Goal: Task Accomplishment & Management: Manage account settings

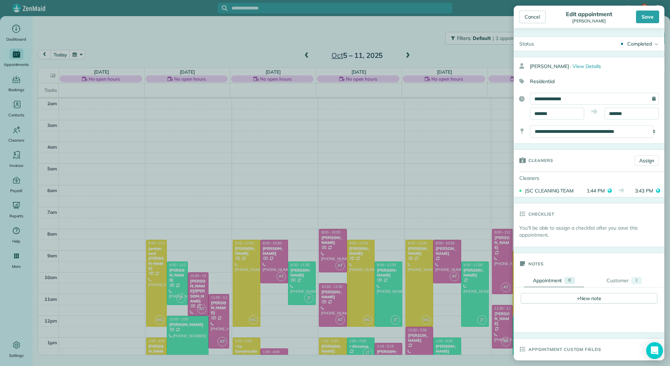
scroll to position [102, 0]
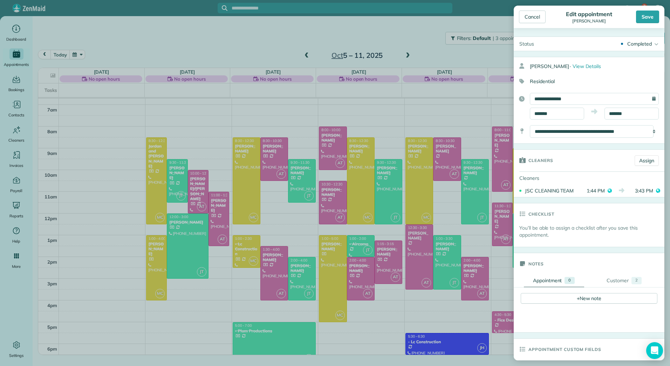
drag, startPoint x: 0, startPoint y: 16, endPoint x: -1, endPoint y: 9, distance: 7.1
click at [0, 9] on html "7 JH Dashboard Appointments Bookings Contacts Cleaners Invoices Payroll Reports…" at bounding box center [335, 183] width 670 height 366
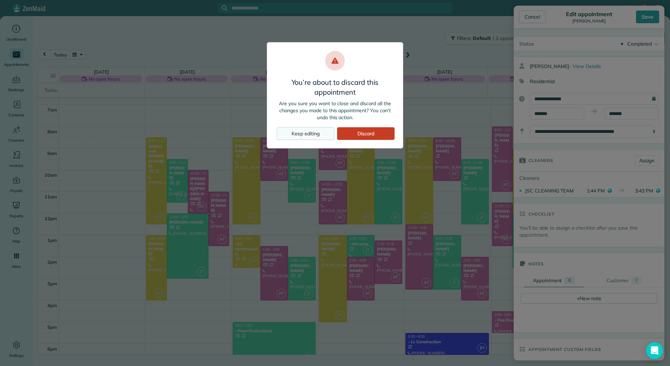
click at [315, 137] on div "Keep editing" at bounding box center [305, 133] width 57 height 13
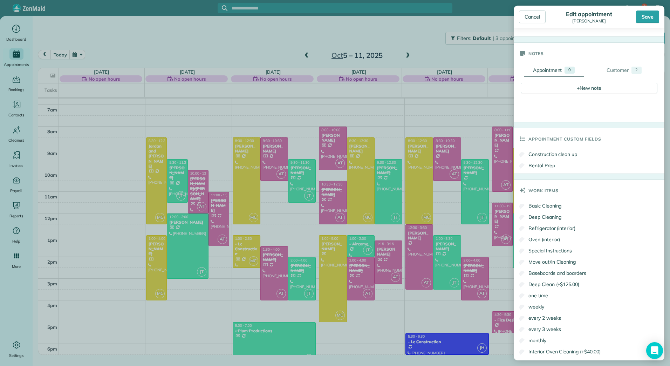
scroll to position [376, 0]
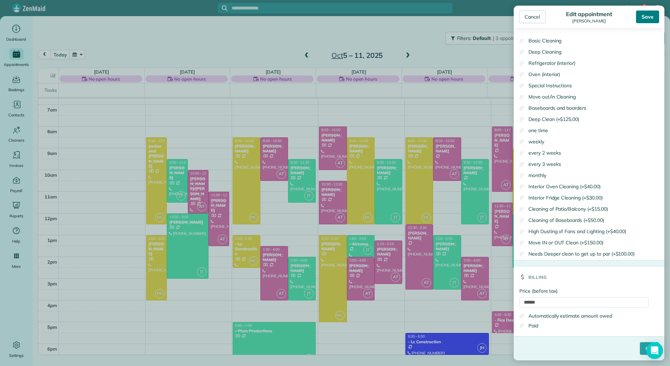
click at [649, 16] on div "Save" at bounding box center [647, 17] width 23 height 13
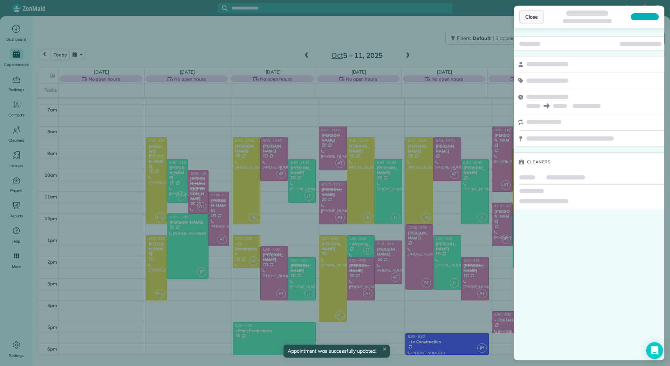
click at [530, 18] on span "Close" at bounding box center [531, 16] width 13 height 7
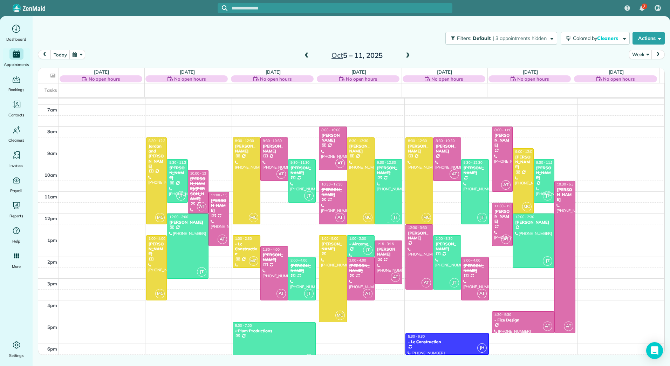
click at [377, 173] on div "[PERSON_NAME]" at bounding box center [388, 170] width 23 height 10
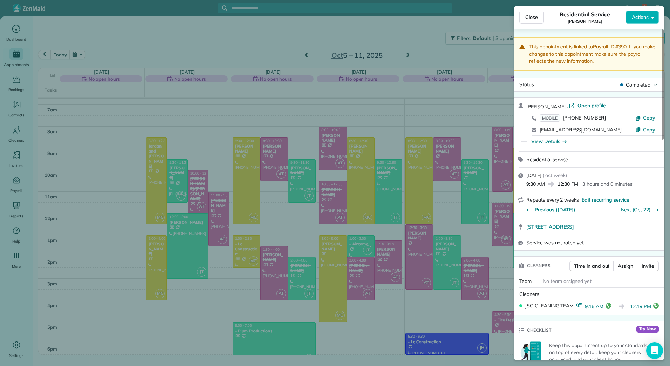
click at [367, 252] on div "Close Residential Service kitrena Tritsch Actions This appointment is linked to…" at bounding box center [335, 183] width 670 height 366
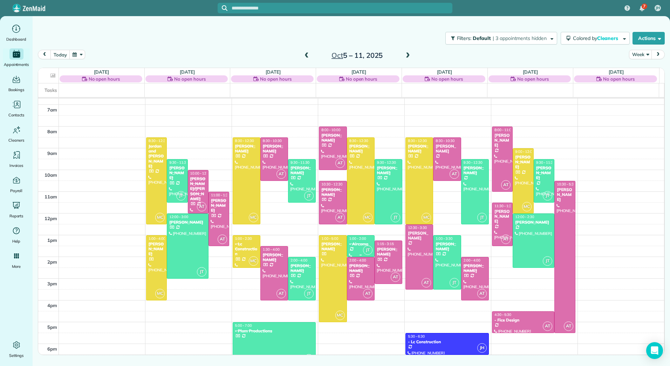
click at [363, 252] on span "JT" at bounding box center [367, 249] width 9 height 9
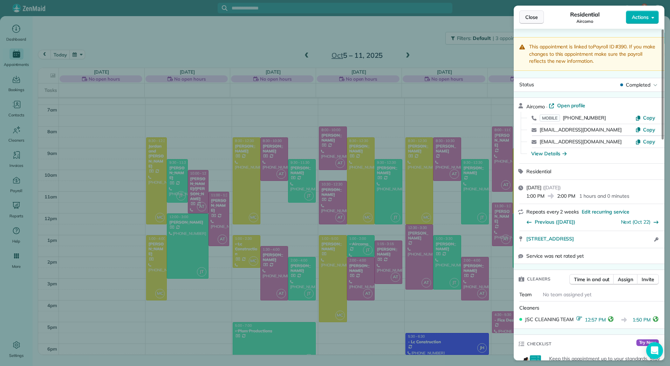
click at [535, 15] on span "Close" at bounding box center [531, 17] width 13 height 7
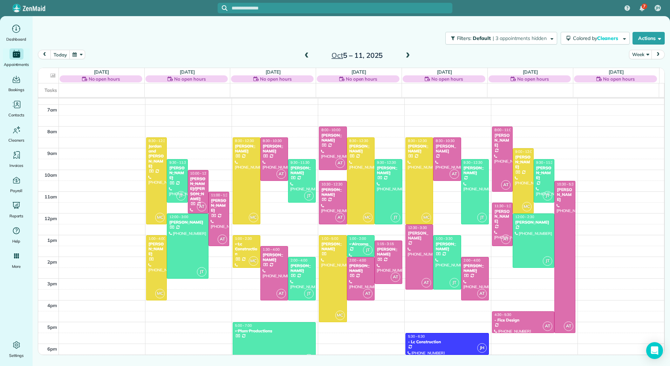
click at [535, 15] on div at bounding box center [335, 183] width 670 height 366
click at [308, 58] on span at bounding box center [307, 56] width 8 height 6
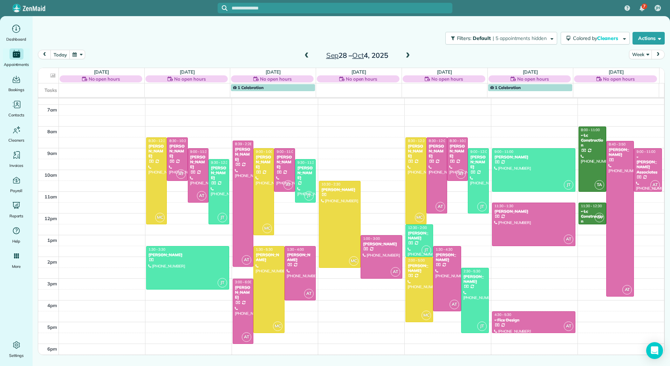
click at [408, 55] on span at bounding box center [408, 56] width 8 height 6
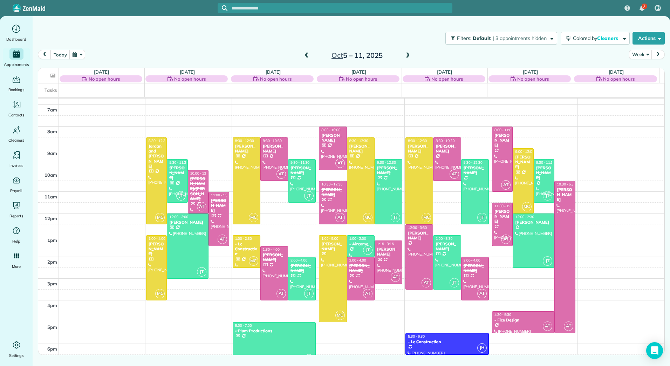
click at [408, 55] on span at bounding box center [408, 56] width 8 height 6
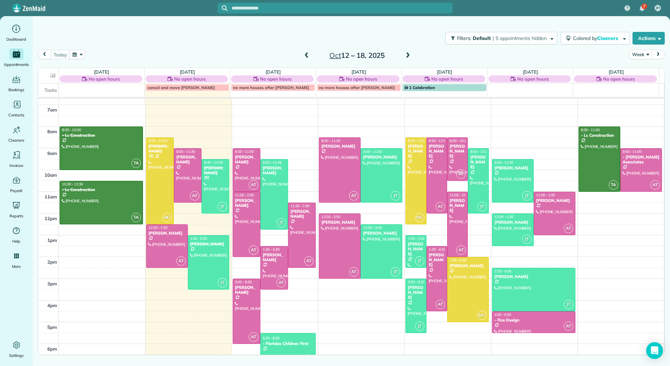
click at [307, 57] on span at bounding box center [307, 56] width 8 height 6
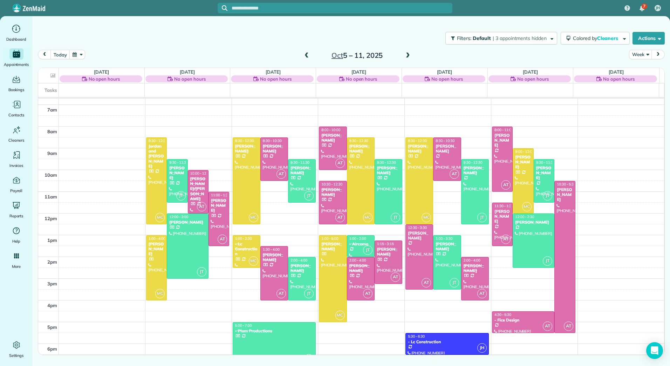
click at [307, 57] on span at bounding box center [307, 56] width 8 height 6
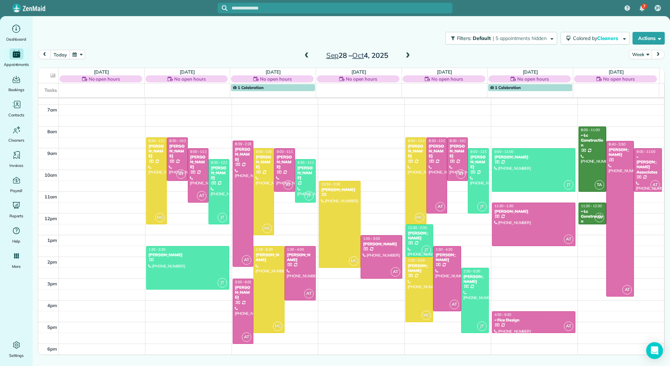
click at [306, 53] on span at bounding box center [307, 56] width 8 height 6
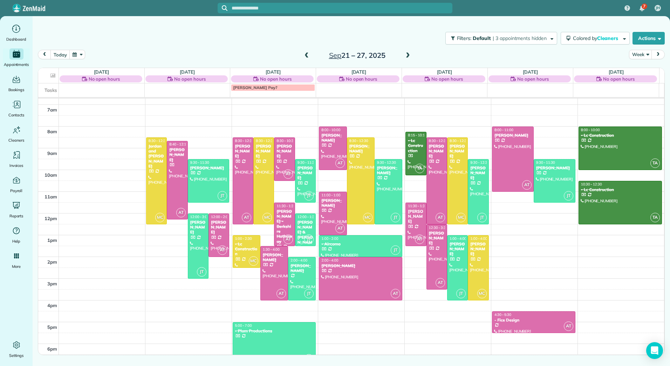
click at [407, 52] on span at bounding box center [408, 55] width 8 height 11
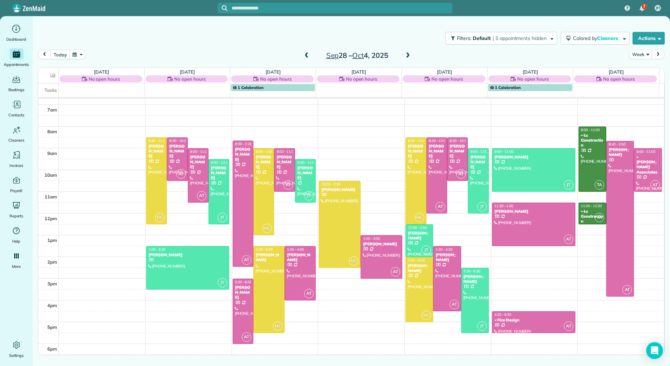
click at [407, 52] on span at bounding box center [408, 55] width 8 height 11
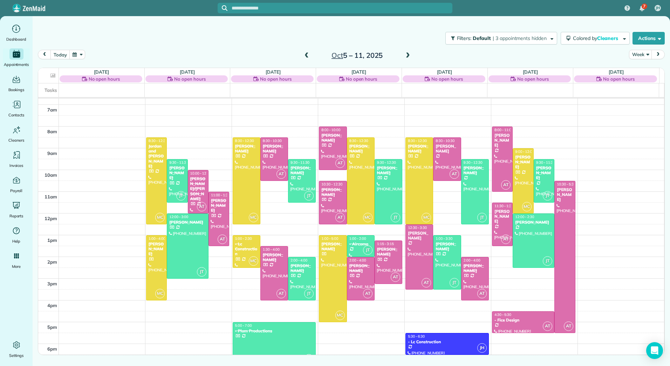
click at [407, 57] on span at bounding box center [408, 56] width 8 height 6
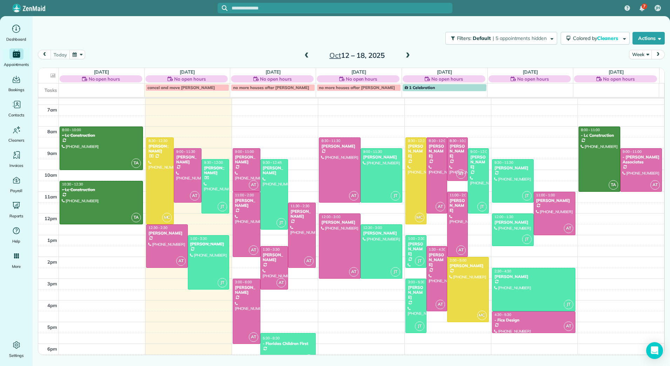
click at [306, 56] on span at bounding box center [307, 56] width 8 height 6
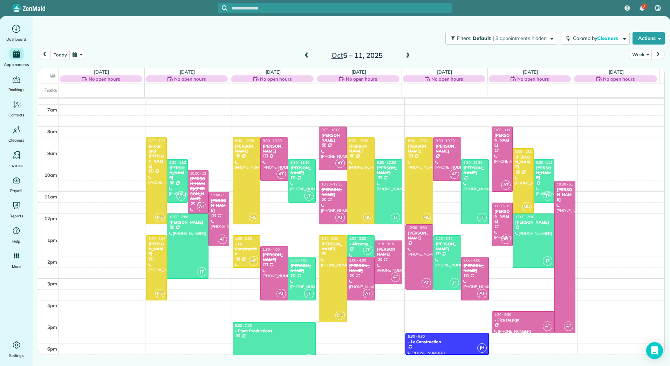
click at [307, 56] on span at bounding box center [307, 56] width 8 height 6
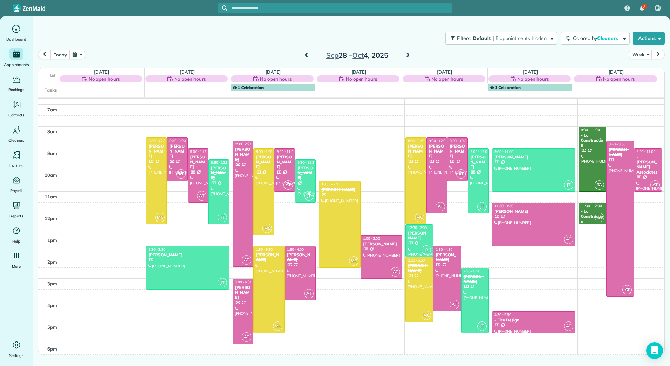
click at [407, 58] on span at bounding box center [408, 56] width 8 height 6
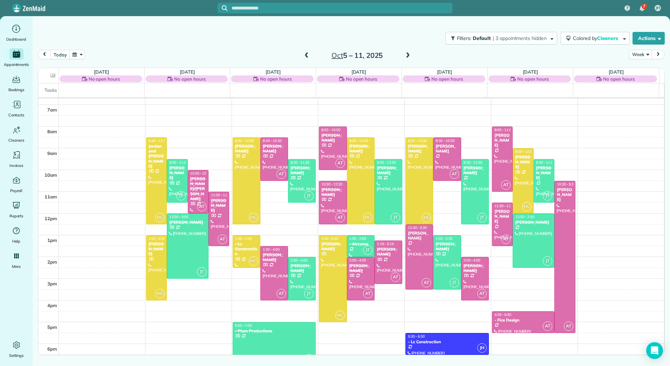
click at [407, 58] on span at bounding box center [408, 56] width 8 height 6
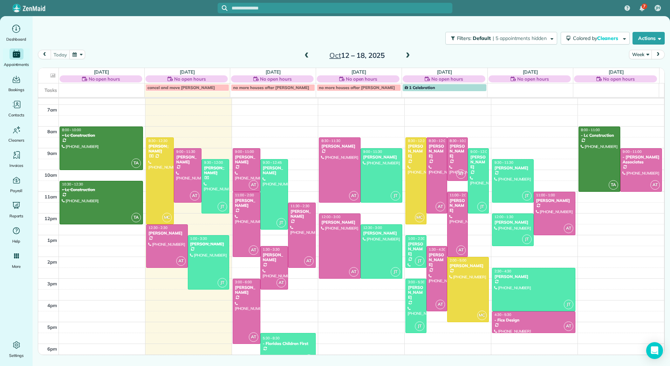
click at [307, 54] on span at bounding box center [307, 56] width 8 height 6
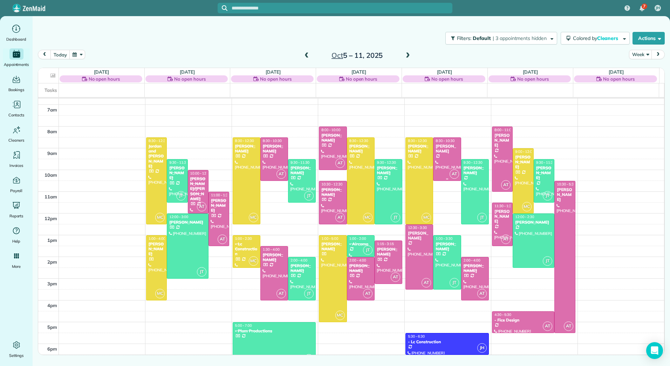
click at [444, 159] on div at bounding box center [446, 159] width 27 height 43
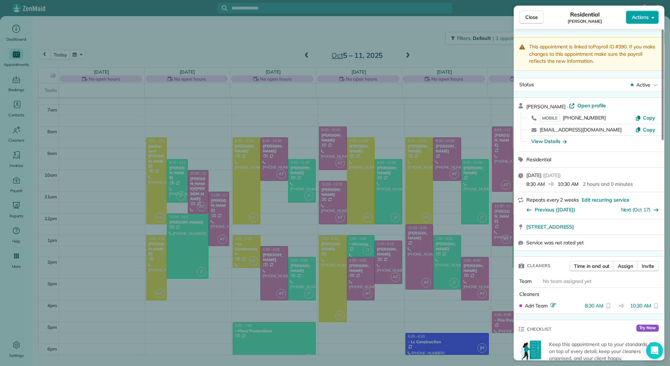
click at [648, 15] on span "Actions" at bounding box center [640, 17] width 17 height 7
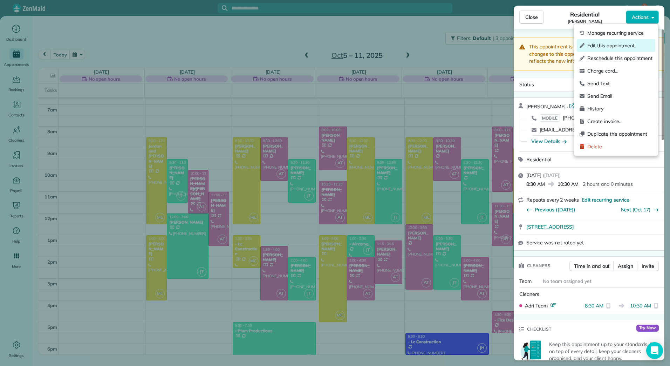
click at [607, 40] on div "Edit this appointment" at bounding box center [616, 45] width 78 height 13
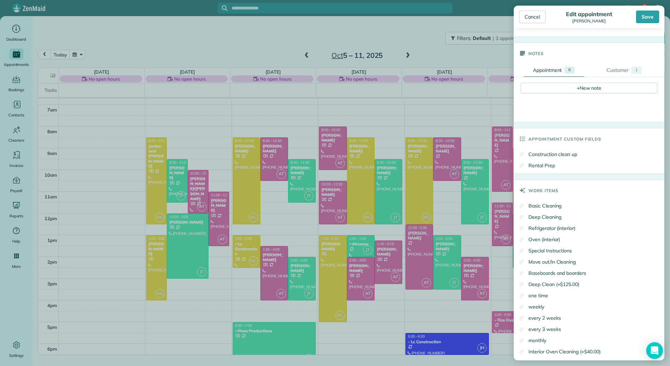
scroll to position [376, 0]
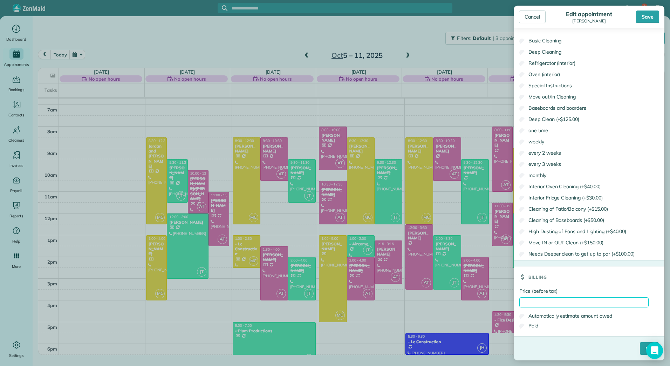
click at [528, 301] on input "Price (before tax)" at bounding box center [583, 302] width 129 height 10
type input "******"
drag, startPoint x: 528, startPoint y: 323, endPoint x: 558, endPoint y: 339, distance: 34.3
click at [528, 324] on label "Paid" at bounding box center [528, 325] width 19 height 7
click at [640, 348] on input "****" at bounding box center [649, 348] width 19 height 13
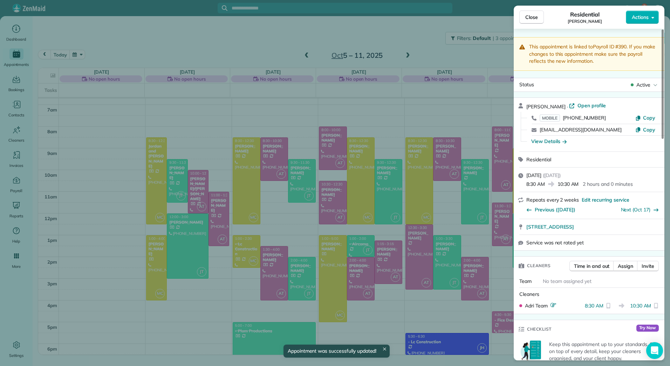
click at [536, 15] on span "Close" at bounding box center [531, 17] width 13 height 7
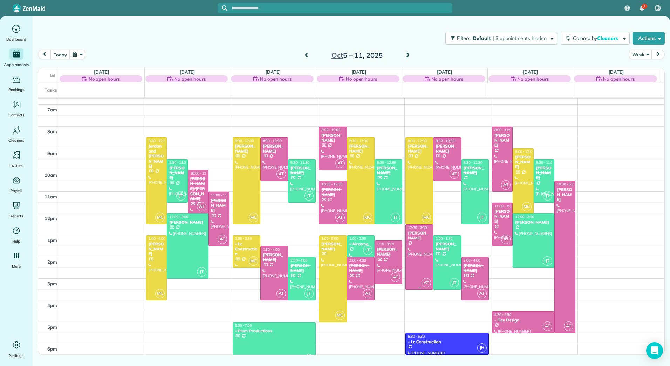
click at [417, 242] on div at bounding box center [419, 257] width 27 height 64
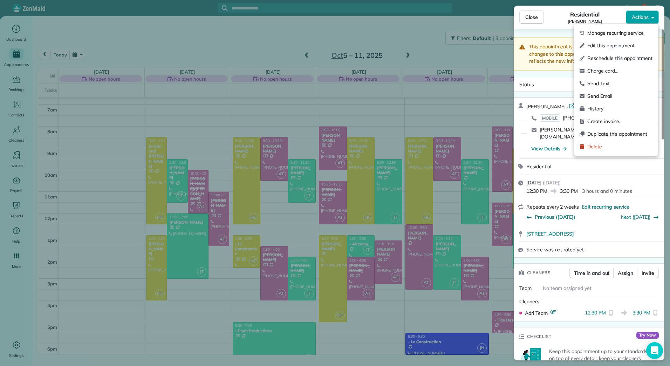
click at [654, 17] on icon "button" at bounding box center [652, 17] width 3 height 5
click at [597, 72] on span "Charge card…" at bounding box center [619, 70] width 65 height 7
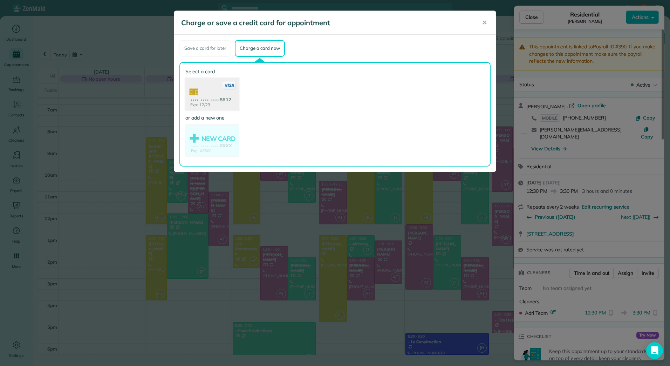
click at [211, 101] on use at bounding box center [212, 95] width 54 height 34
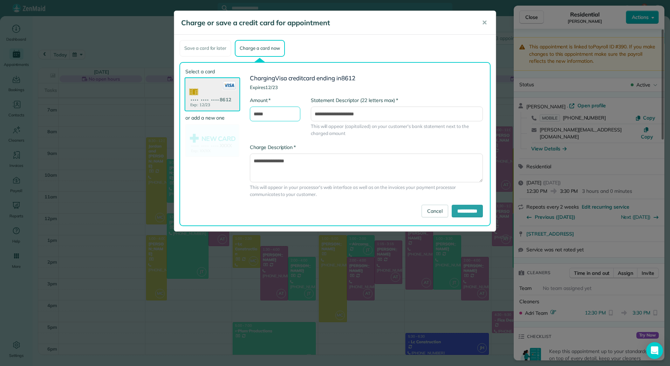
click at [278, 112] on input "*****" at bounding box center [275, 113] width 50 height 15
click at [258, 115] on input "*****" at bounding box center [275, 113] width 50 height 15
type input "******"
click at [324, 112] on input "**********" at bounding box center [397, 113] width 172 height 15
type input "**********"
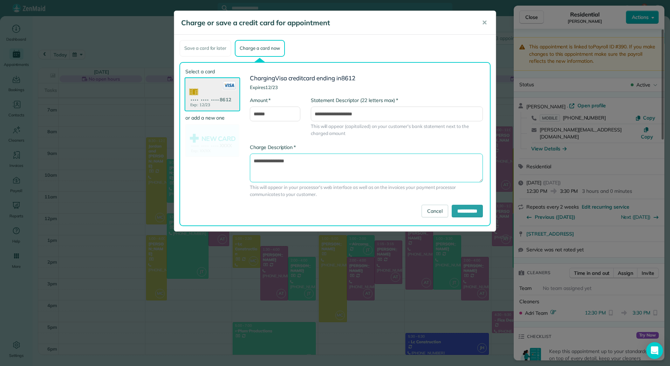
click at [329, 173] on textarea "**********" at bounding box center [366, 167] width 233 height 29
type textarea "**********"
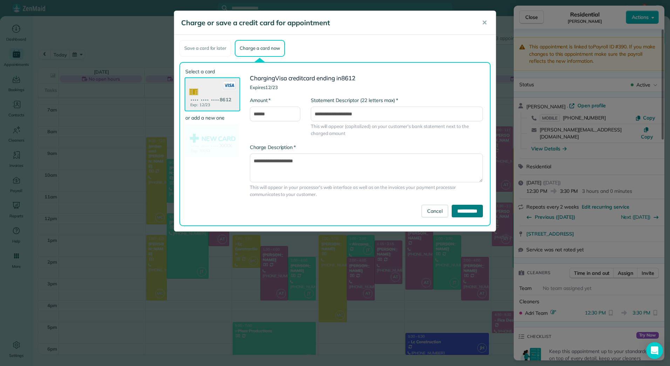
click at [476, 207] on input "**********" at bounding box center [467, 211] width 31 height 13
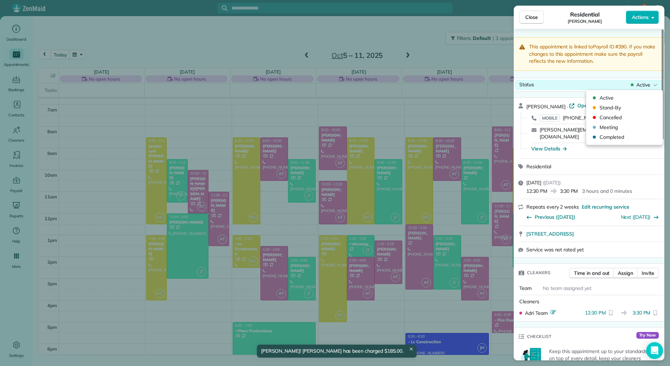
click at [640, 81] on div "Status Active" at bounding box center [589, 85] width 148 height 11
click at [608, 138] on span "Completed" at bounding box center [628, 136] width 59 height 7
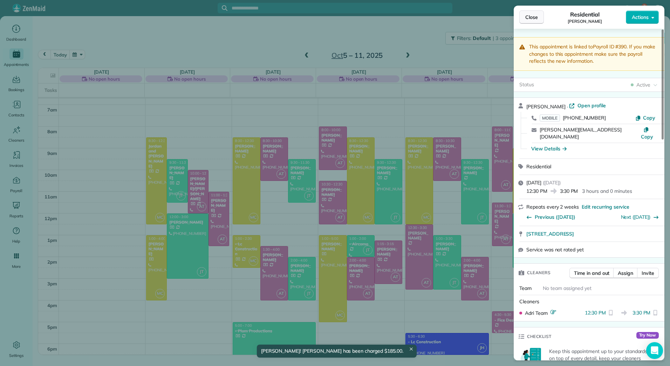
click at [528, 14] on span "Close" at bounding box center [531, 17] width 13 height 7
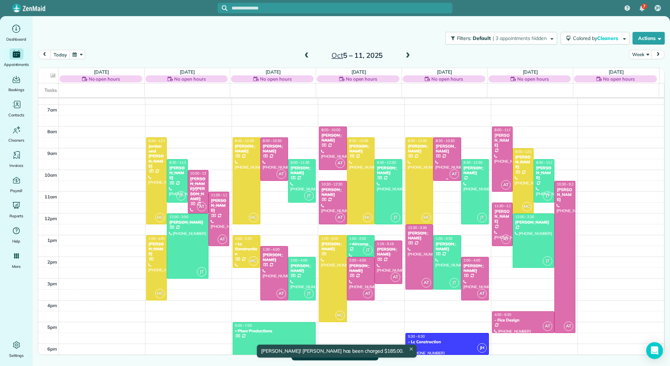
click at [452, 144] on div "[PERSON_NAME]" at bounding box center [446, 149] width 23 height 10
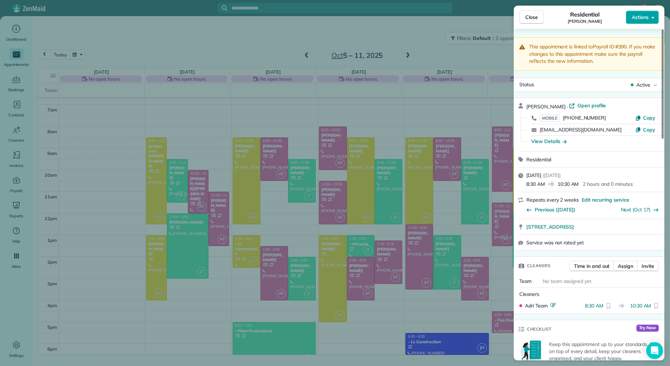
click at [649, 16] on button "Actions" at bounding box center [642, 17] width 33 height 13
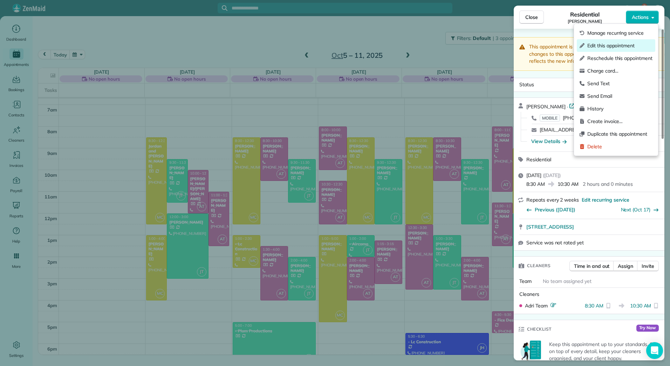
click at [632, 45] on span "Edit this appointment" at bounding box center [619, 45] width 65 height 7
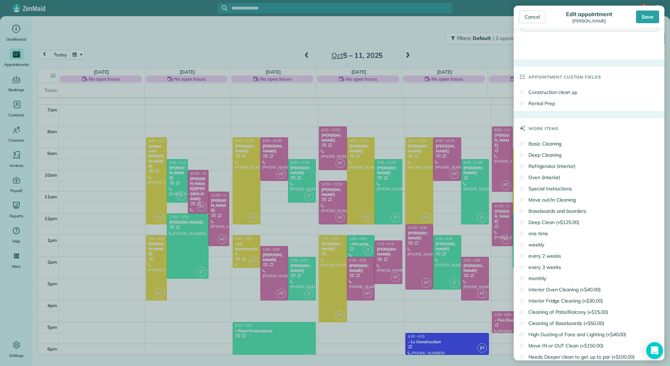
scroll to position [376, 0]
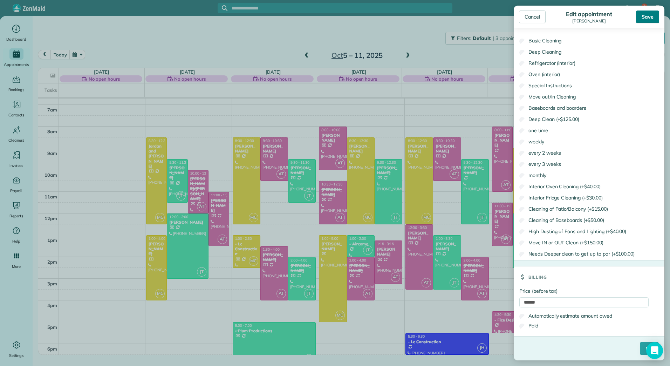
click at [656, 14] on div "Save" at bounding box center [647, 17] width 23 height 13
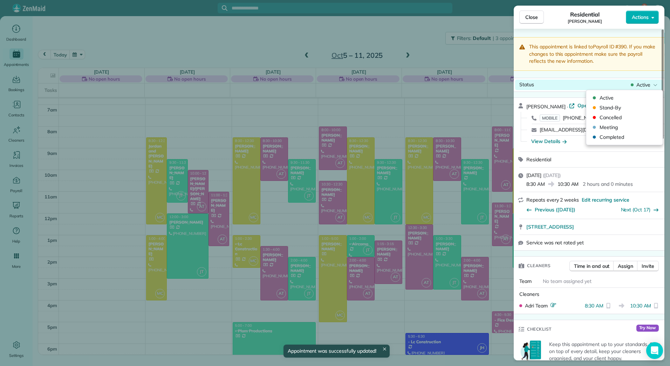
click at [633, 83] on div "Active" at bounding box center [643, 84] width 29 height 7
click at [613, 138] on span "Completed" at bounding box center [628, 136] width 59 height 7
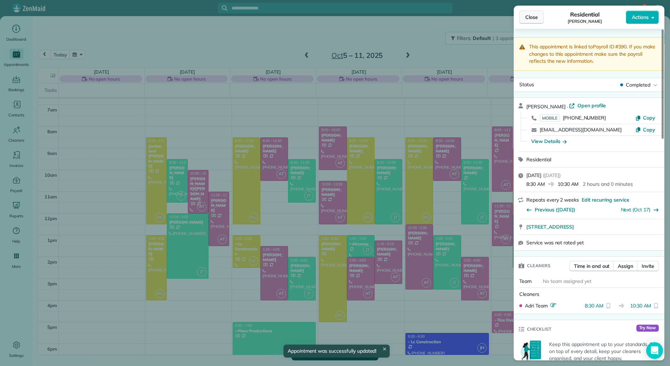
click at [531, 18] on span "Close" at bounding box center [531, 17] width 13 height 7
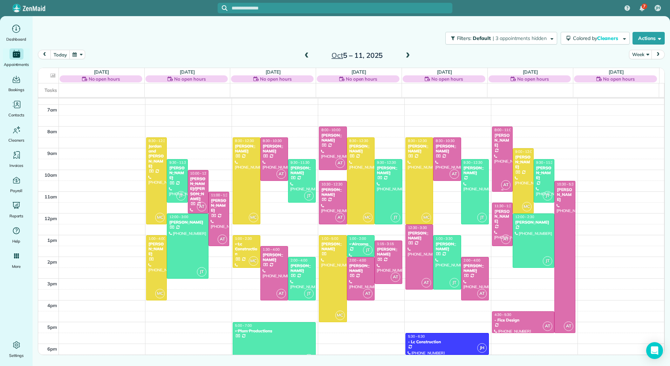
click at [504, 141] on div "[PERSON_NAME]" at bounding box center [502, 140] width 16 height 15
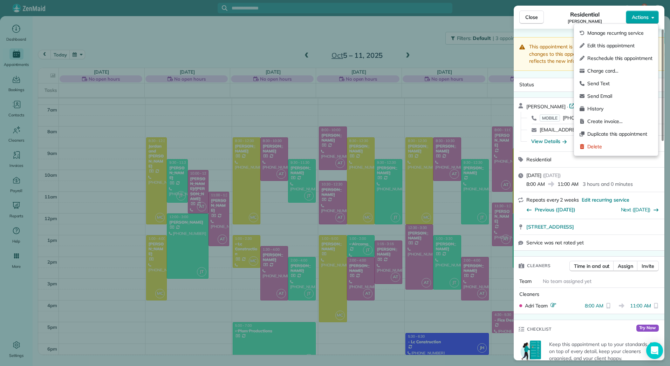
click at [649, 14] on button "Actions" at bounding box center [642, 17] width 33 height 13
click at [602, 70] on span "Charge card…" at bounding box center [619, 70] width 65 height 7
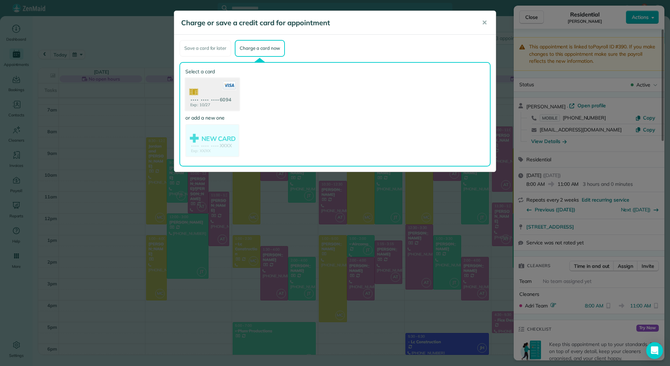
click at [212, 93] on use at bounding box center [212, 95] width 54 height 34
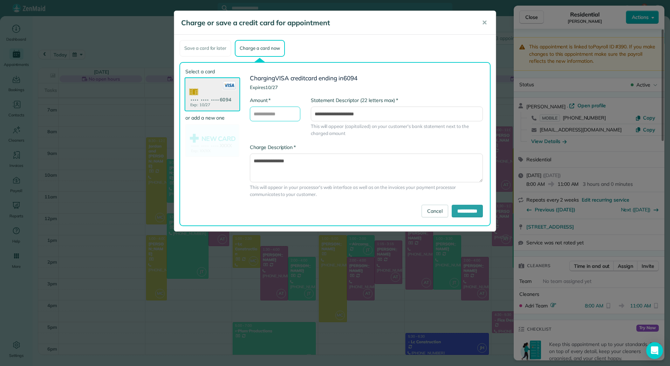
click at [273, 116] on input "* Amount" at bounding box center [275, 113] width 50 height 15
type input "******"
click at [337, 164] on textarea "**********" at bounding box center [366, 167] width 233 height 29
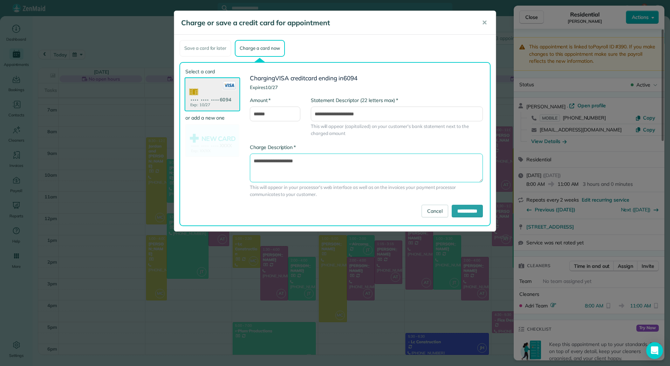
type textarea "**********"
click at [325, 118] on input "**********" at bounding box center [397, 113] width 172 height 15
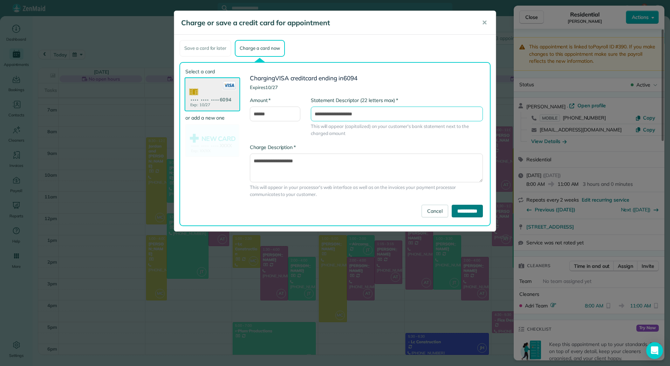
type input "**********"
click at [453, 211] on input "**********" at bounding box center [467, 211] width 31 height 13
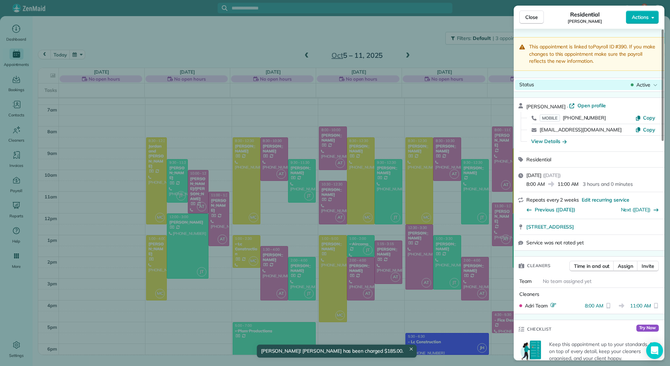
click at [648, 85] on span "Active" at bounding box center [643, 84] width 14 height 7
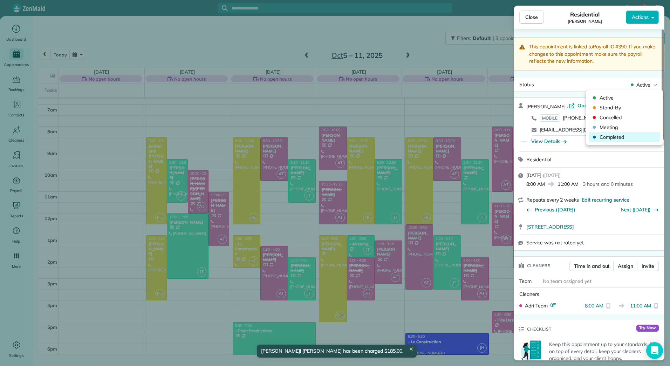
click at [604, 134] on span "Completed" at bounding box center [628, 136] width 59 height 7
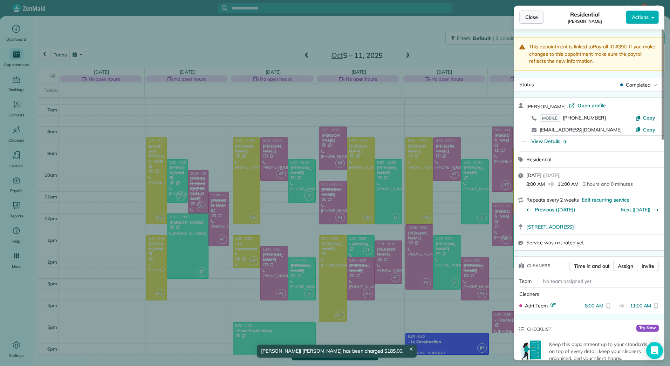
click at [531, 15] on span "Close" at bounding box center [531, 17] width 13 height 7
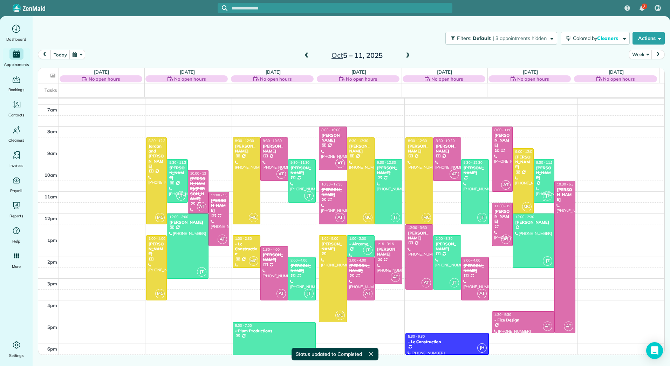
click at [542, 178] on div at bounding box center [544, 180] width 20 height 43
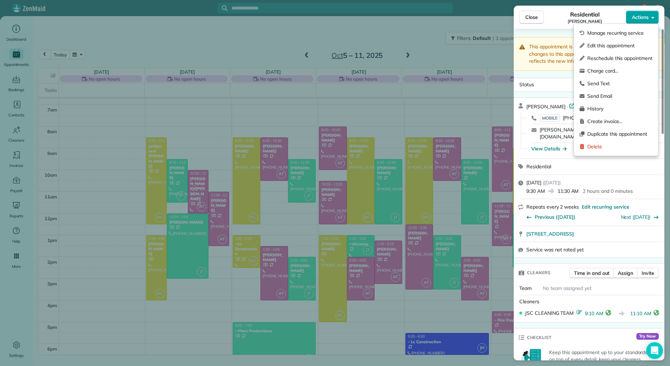
click at [654, 19] on button "Actions" at bounding box center [642, 17] width 33 height 13
click at [624, 42] on span "Edit this appointment" at bounding box center [619, 45] width 65 height 7
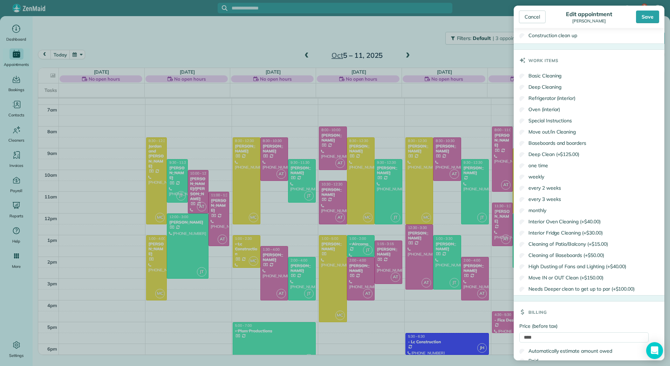
scroll to position [458, 0]
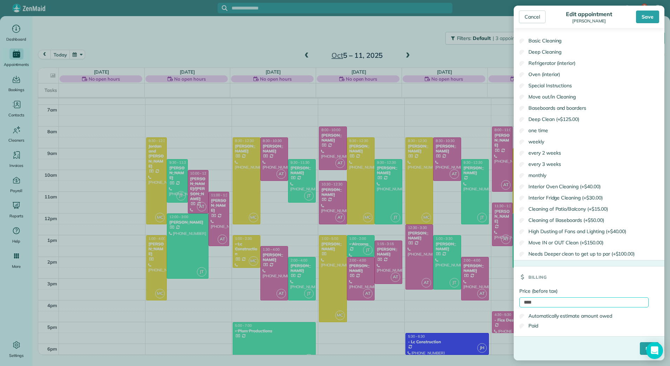
click at [523, 302] on input "****" at bounding box center [583, 302] width 129 height 10
type input "******"
click at [537, 328] on label "Paid" at bounding box center [528, 325] width 19 height 7
click at [640, 347] on input "****" at bounding box center [649, 348] width 19 height 13
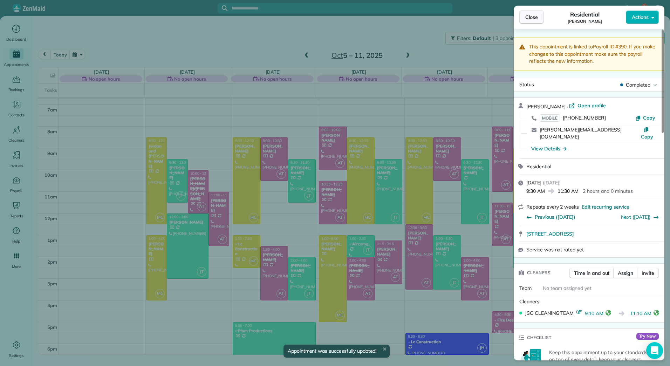
click at [531, 19] on span "Close" at bounding box center [531, 17] width 13 height 7
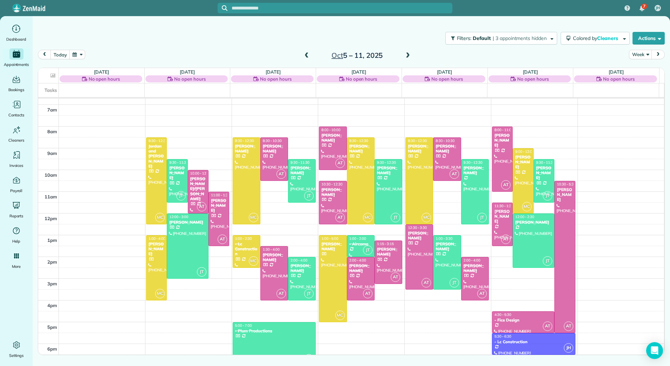
drag, startPoint x: 425, startPoint y: 337, endPoint x: 510, endPoint y: 339, distance: 85.5
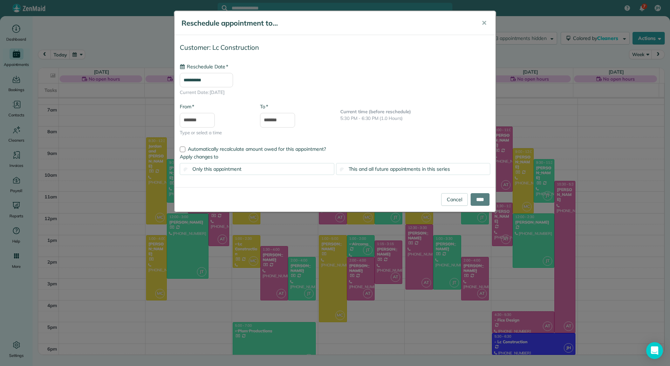
type input "**********"
click at [480, 200] on input "****" at bounding box center [479, 199] width 19 height 13
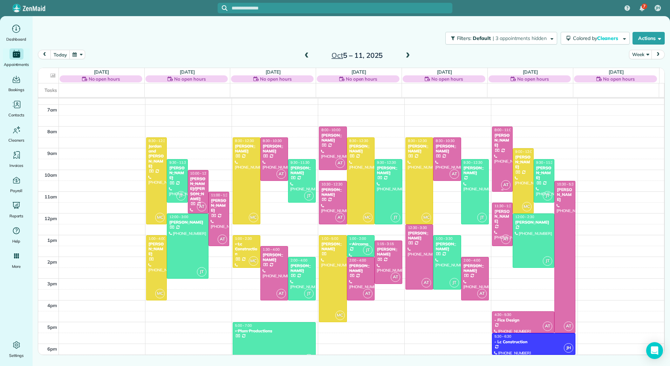
click at [499, 158] on div at bounding box center [502, 159] width 20 height 64
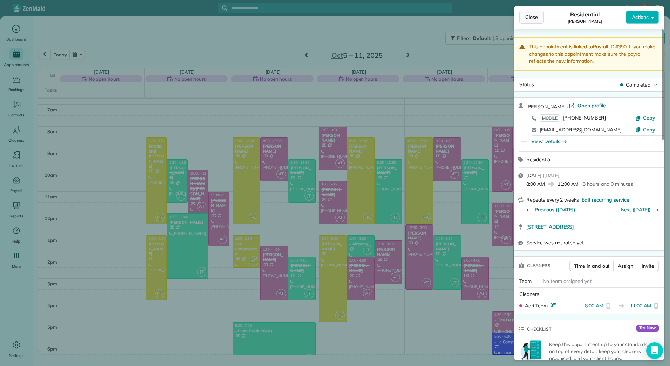
click at [532, 15] on span "Close" at bounding box center [531, 17] width 13 height 7
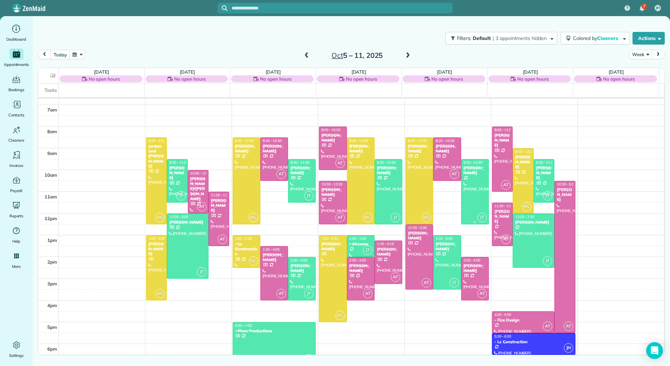
click at [475, 182] on div at bounding box center [474, 191] width 27 height 64
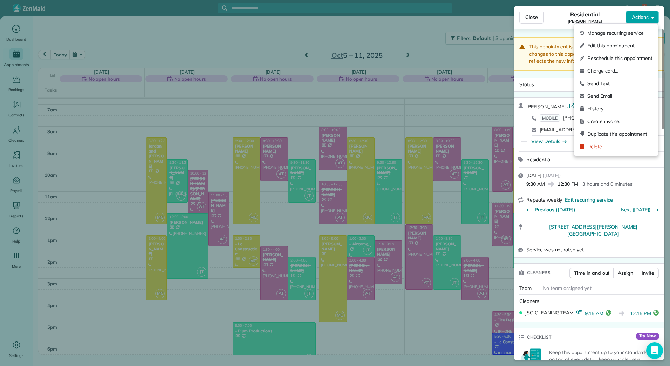
click at [649, 18] on button "Actions" at bounding box center [642, 17] width 33 height 13
click at [614, 44] on span "Edit this appointment" at bounding box center [619, 45] width 65 height 7
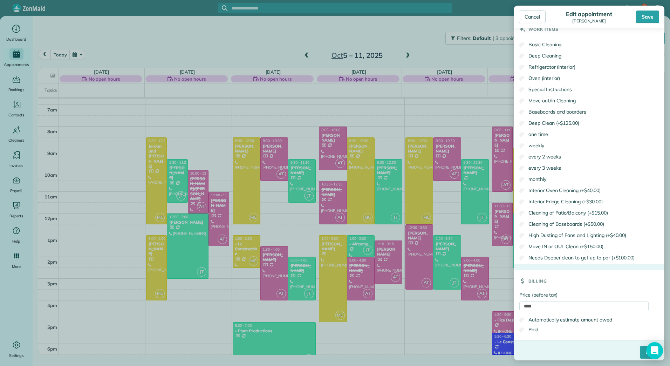
scroll to position [506, 0]
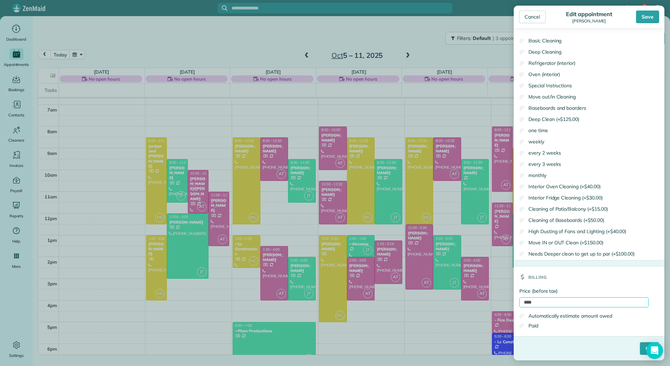
click at [521, 300] on input "****" at bounding box center [583, 302] width 129 height 10
type input "******"
click at [526, 325] on label "Paid" at bounding box center [528, 325] width 19 height 7
click at [640, 351] on input "****" at bounding box center [649, 348] width 19 height 13
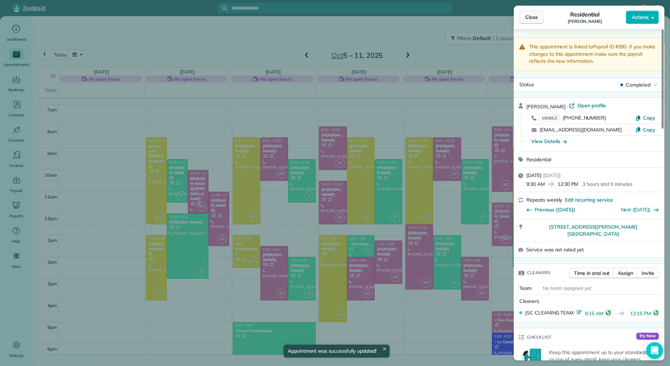
click at [529, 19] on span "Close" at bounding box center [531, 17] width 13 height 7
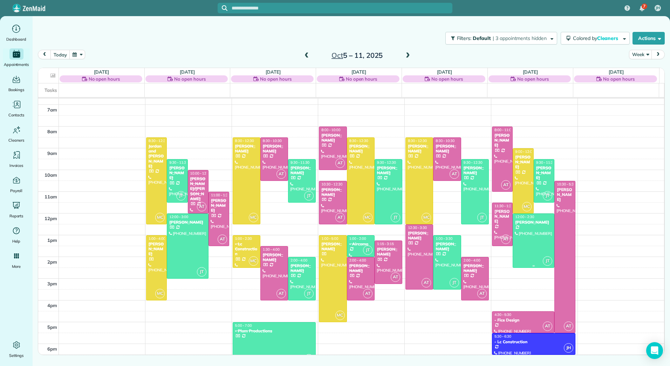
click at [541, 235] on div at bounding box center [533, 241] width 41 height 54
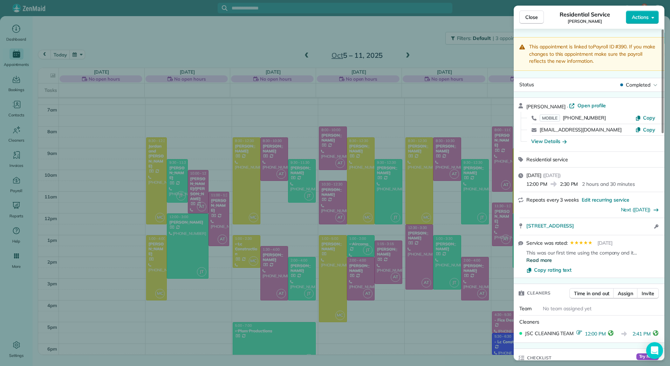
click at [541, 261] on span "Read more" at bounding box center [539, 259] width 26 height 7
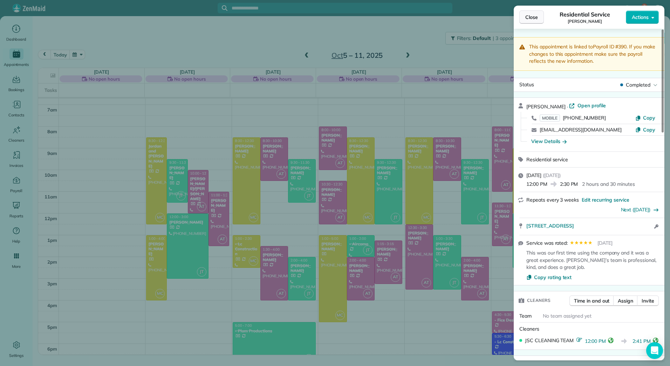
click at [536, 15] on span "Close" at bounding box center [531, 17] width 13 height 7
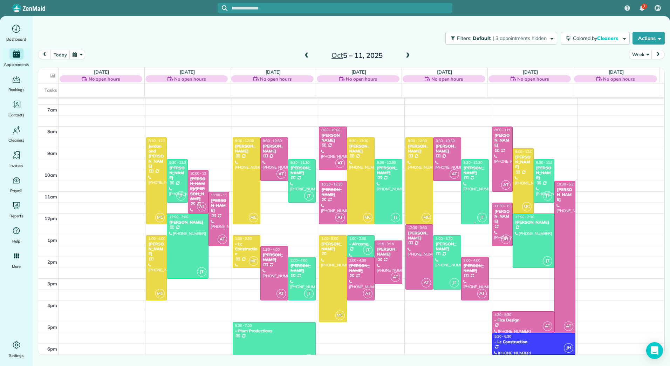
click at [471, 203] on div at bounding box center [474, 191] width 27 height 64
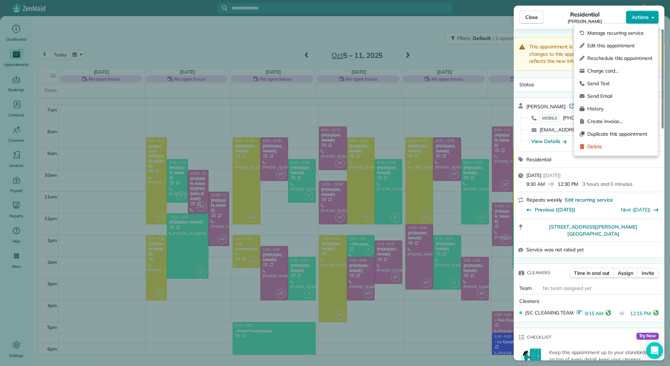
click at [641, 15] on span "Actions" at bounding box center [640, 17] width 17 height 7
click at [608, 46] on span "Edit this appointment" at bounding box center [619, 45] width 65 height 7
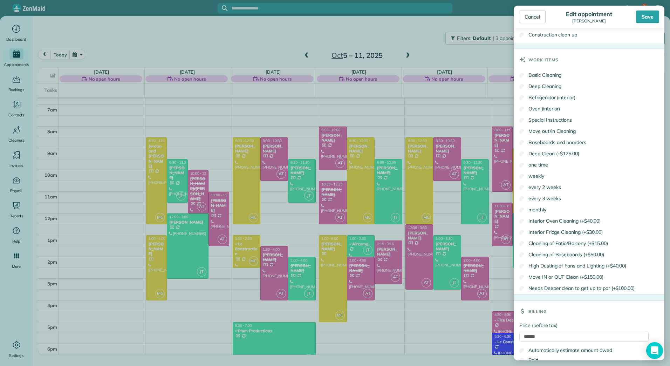
scroll to position [506, 0]
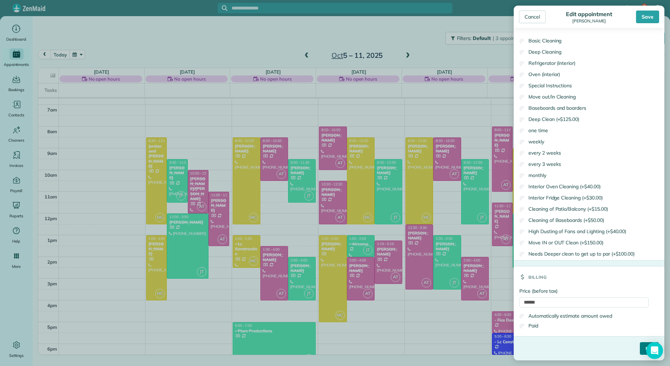
click at [640, 347] on input "****" at bounding box center [649, 348] width 19 height 13
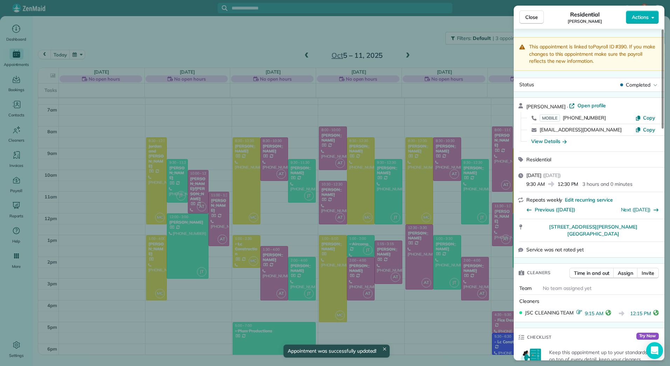
click at [530, 20] on span "Close" at bounding box center [531, 17] width 13 height 7
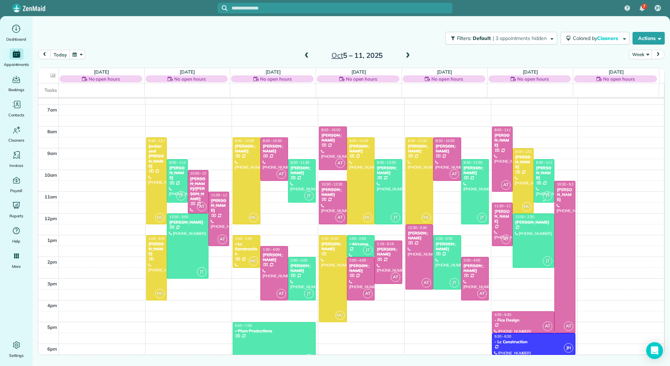
click at [538, 167] on div "[PERSON_NAME]" at bounding box center [544, 172] width 16 height 15
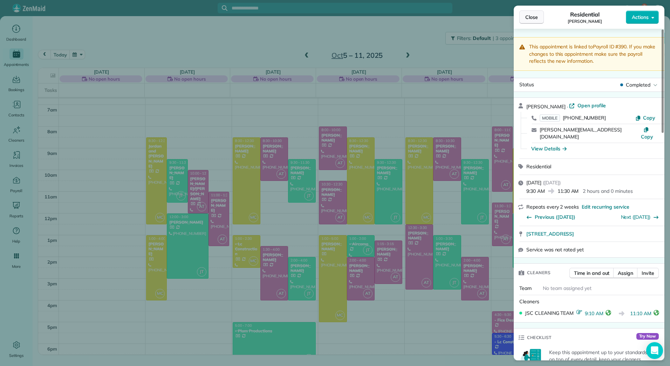
click at [527, 19] on span "Close" at bounding box center [531, 17] width 13 height 7
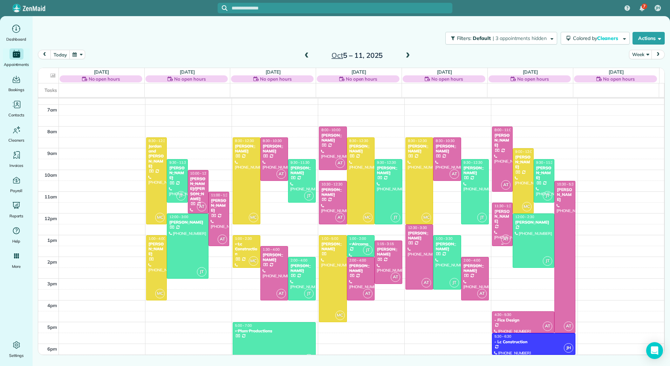
click at [494, 220] on div at bounding box center [502, 224] width 20 height 43
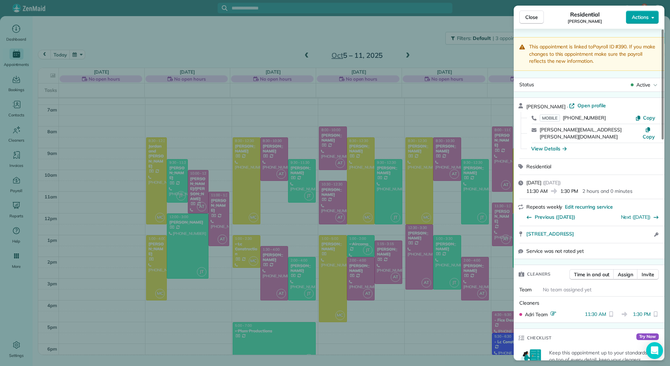
click at [646, 19] on span "Actions" at bounding box center [640, 17] width 17 height 7
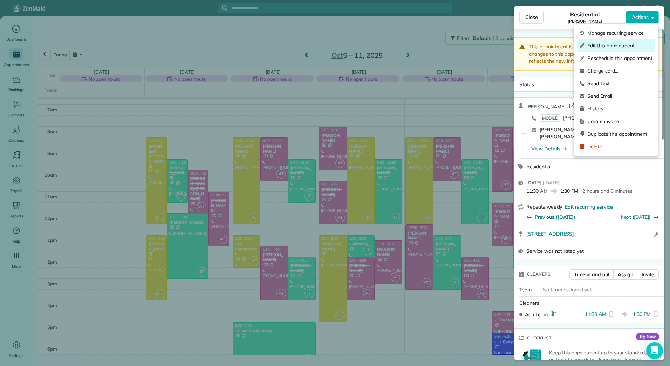
click at [622, 44] on span "Edit this appointment" at bounding box center [619, 45] width 65 height 7
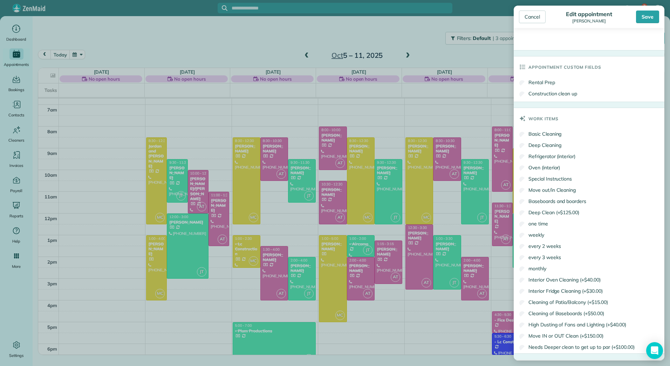
scroll to position [376, 0]
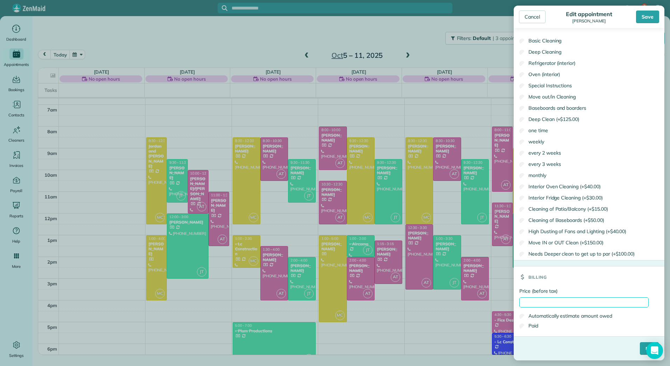
click at [536, 298] on input "Price (before tax)" at bounding box center [583, 302] width 129 height 10
type input "******"
click at [526, 324] on label "Paid" at bounding box center [528, 325] width 19 height 7
click at [640, 344] on input "****" at bounding box center [649, 348] width 19 height 13
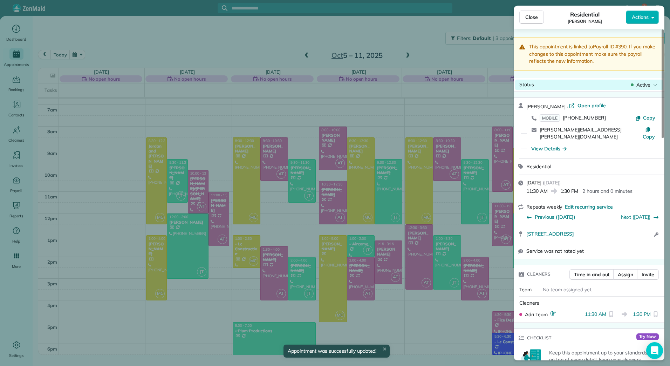
click at [641, 81] on span "Active" at bounding box center [643, 84] width 14 height 7
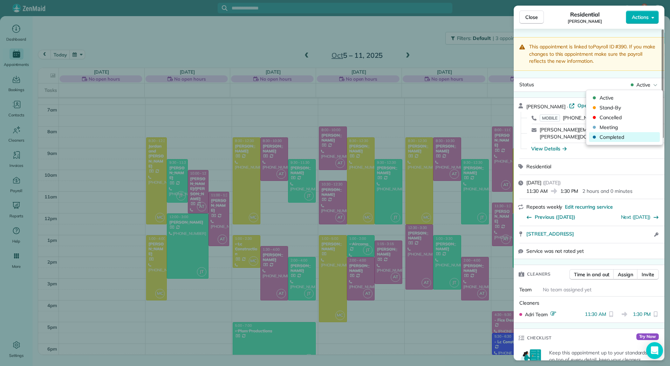
click at [611, 137] on span "Completed" at bounding box center [628, 136] width 59 height 7
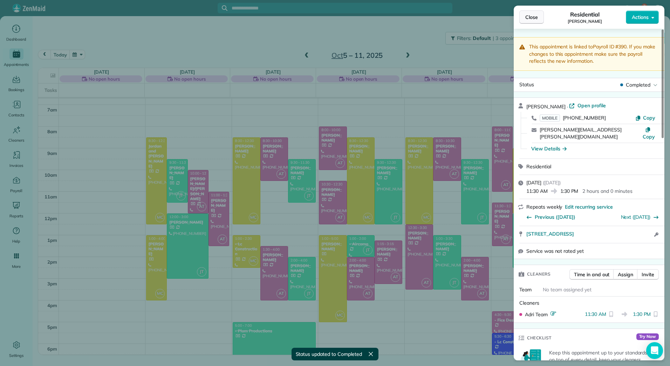
click at [529, 16] on span "Close" at bounding box center [531, 17] width 13 height 7
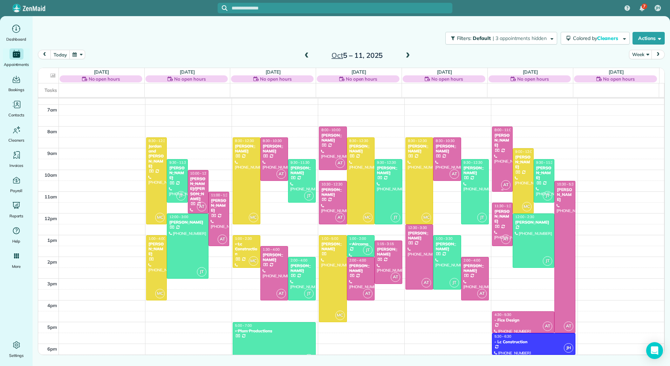
click at [495, 164] on div at bounding box center [502, 159] width 20 height 64
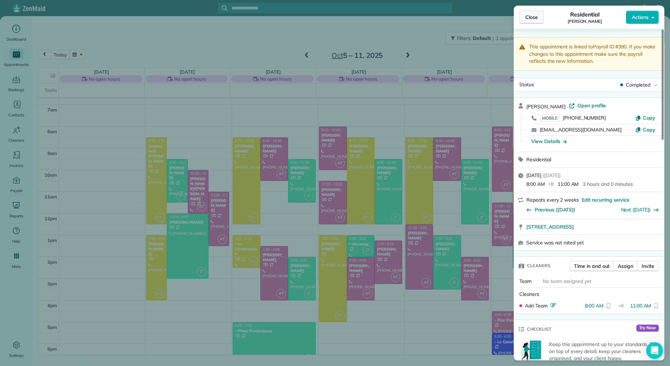
click at [529, 17] on span "Close" at bounding box center [531, 17] width 13 height 7
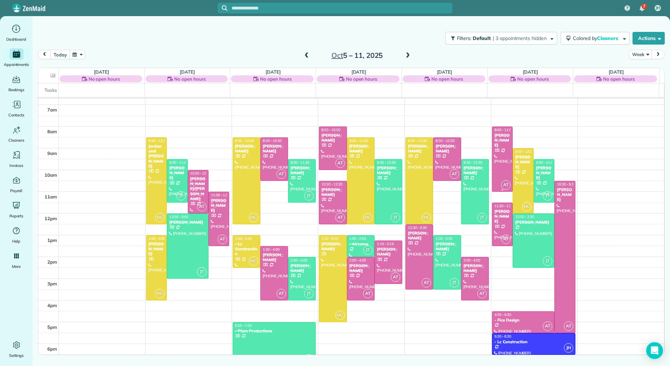
click at [498, 137] on div "[PERSON_NAME]" at bounding box center [502, 140] width 16 height 15
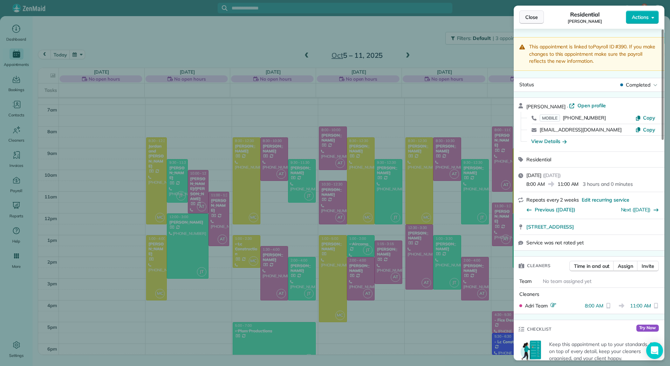
click at [531, 16] on span "Close" at bounding box center [531, 17] width 13 height 7
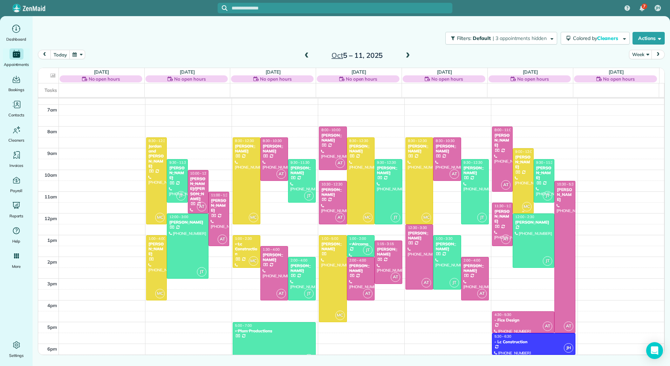
click at [520, 167] on div at bounding box center [523, 181] width 20 height 64
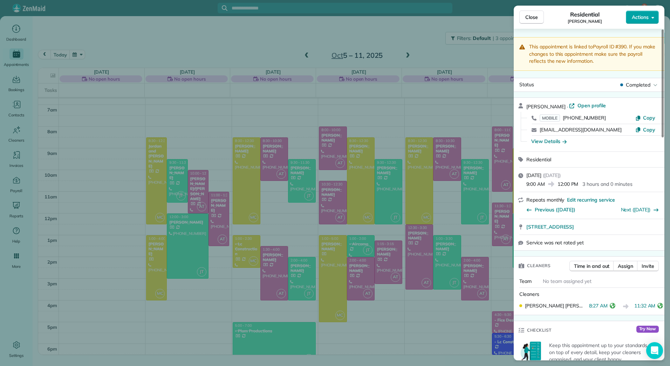
click at [655, 12] on button "Actions" at bounding box center [642, 17] width 33 height 13
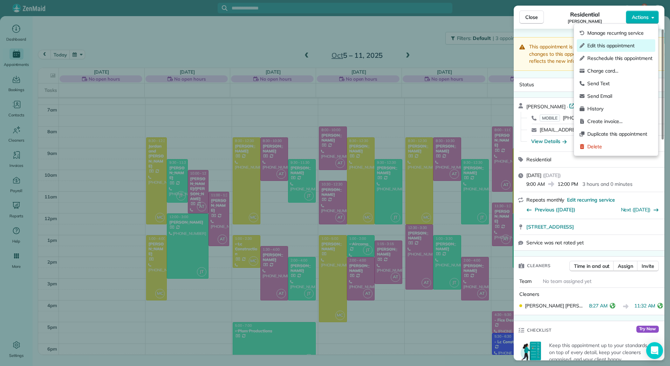
click at [620, 47] on span "Edit this appointment" at bounding box center [619, 45] width 65 height 7
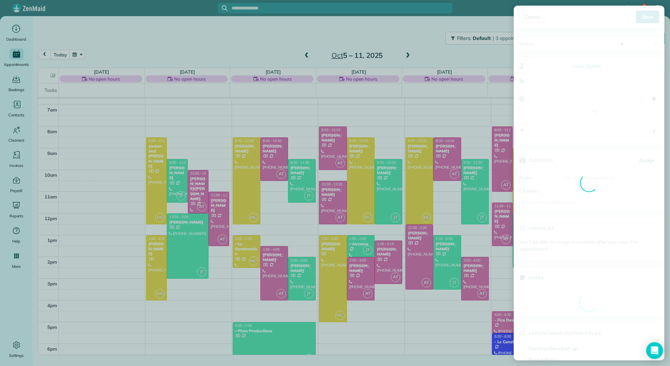
type input "**********"
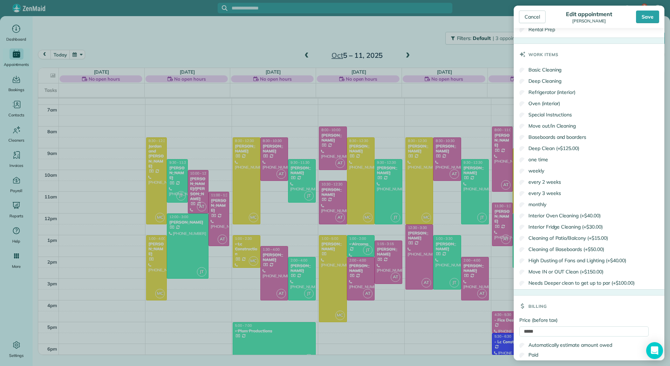
scroll to position [376, 0]
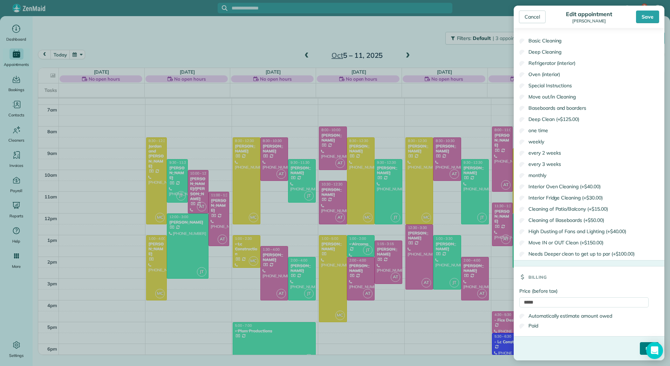
click at [640, 347] on input "****" at bounding box center [649, 348] width 19 height 13
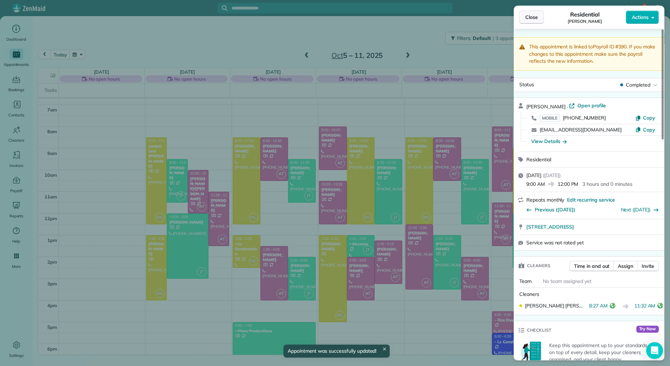
click at [538, 14] on button "Close" at bounding box center [531, 17] width 25 height 13
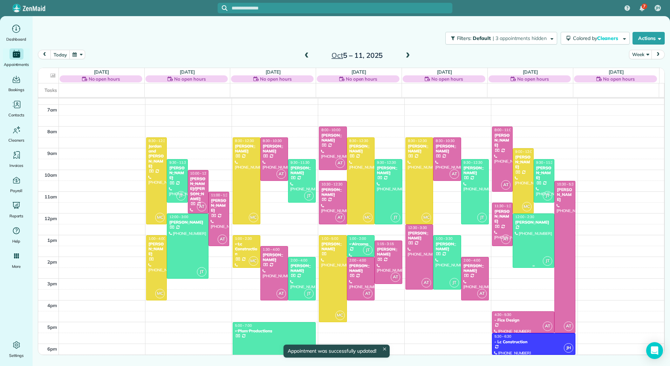
click at [530, 249] on div at bounding box center [533, 241] width 41 height 54
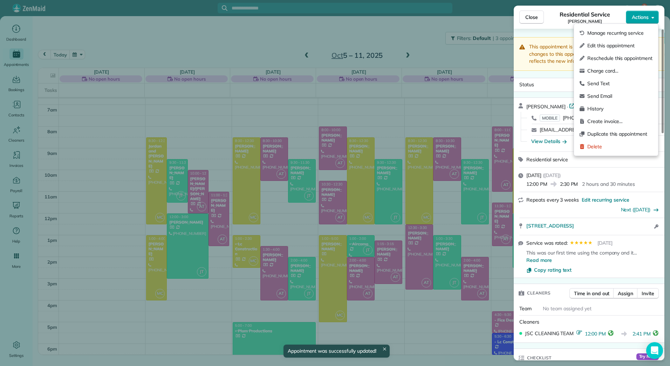
click at [647, 19] on span "Actions" at bounding box center [640, 17] width 17 height 7
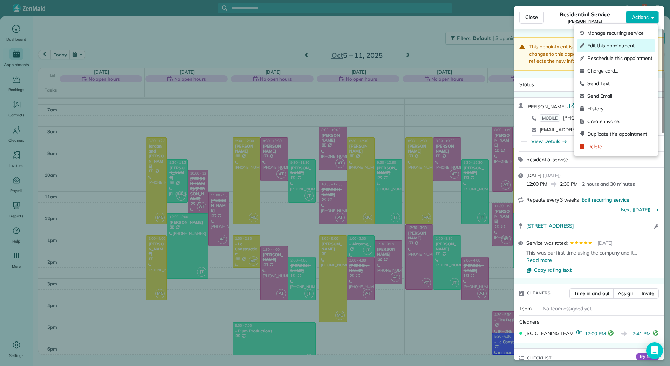
click at [603, 47] on span "Edit this appointment" at bounding box center [619, 45] width 65 height 7
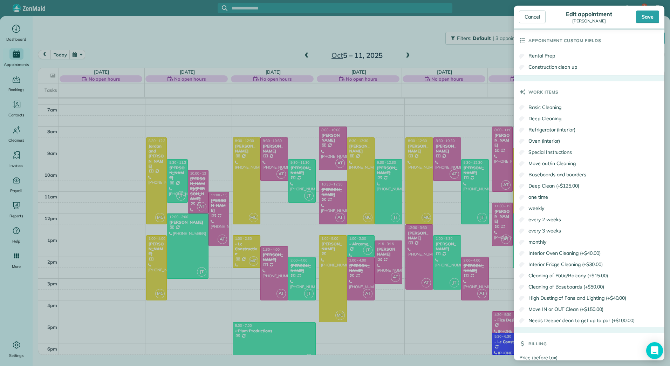
scroll to position [376, 0]
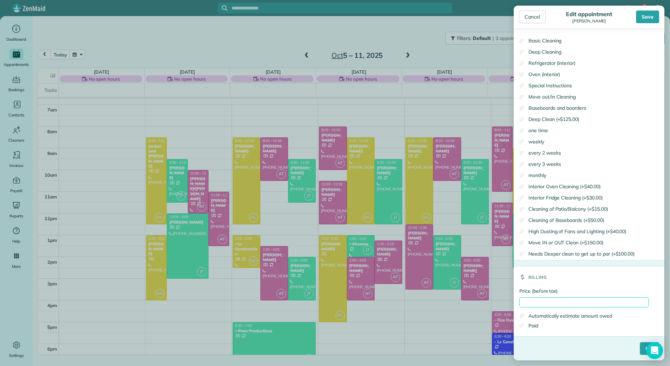
click at [543, 301] on input "Price (before tax)" at bounding box center [583, 302] width 129 height 10
type input "******"
click at [536, 327] on label "Paid" at bounding box center [528, 325] width 19 height 7
click at [641, 351] on input "****" at bounding box center [649, 348] width 19 height 13
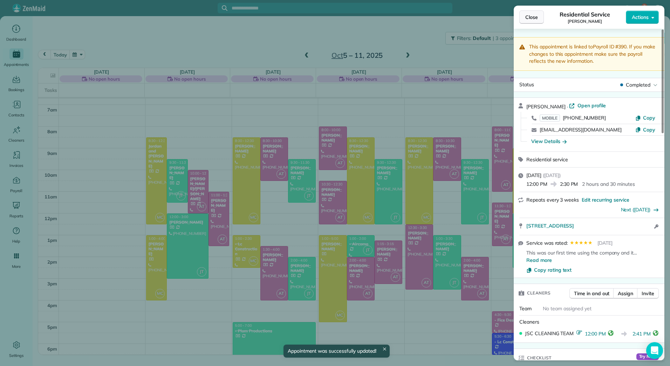
click at [528, 18] on span "Close" at bounding box center [531, 17] width 13 height 7
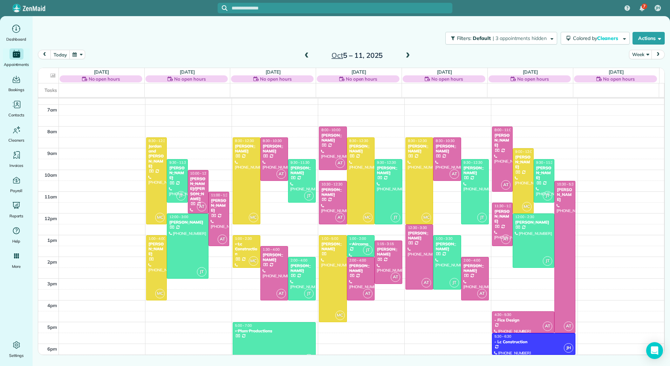
click at [530, 321] on div "- Fice Design" at bounding box center [523, 319] width 58 height 5
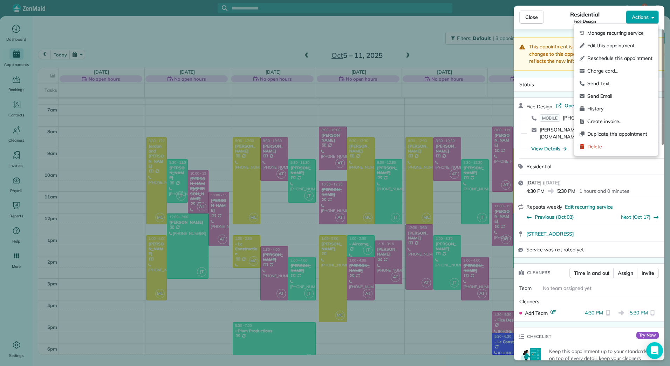
click at [652, 21] on button "Actions" at bounding box center [642, 17] width 33 height 13
click at [649, 17] on button "Actions" at bounding box center [642, 17] width 33 height 13
click at [649, 16] on button "Actions" at bounding box center [642, 17] width 33 height 13
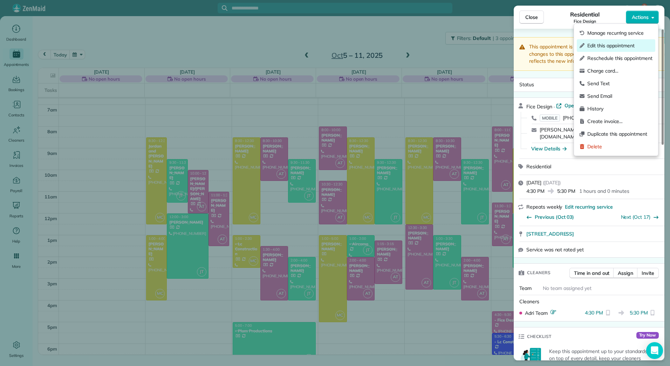
click at [612, 46] on span "Edit this appointment" at bounding box center [619, 45] width 65 height 7
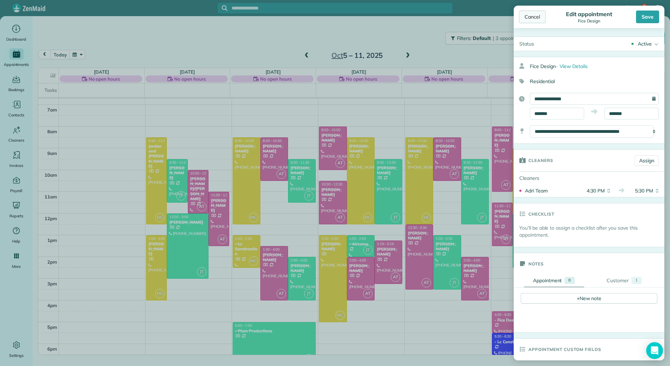
click at [529, 12] on div "Cancel" at bounding box center [532, 17] width 27 height 13
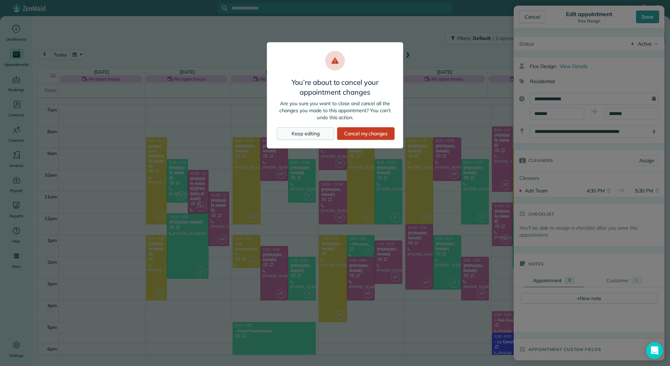
click at [313, 132] on div "Keep editing" at bounding box center [305, 133] width 57 height 13
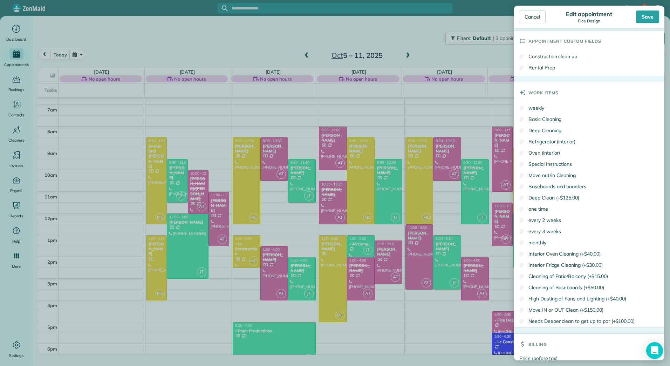
scroll to position [376, 0]
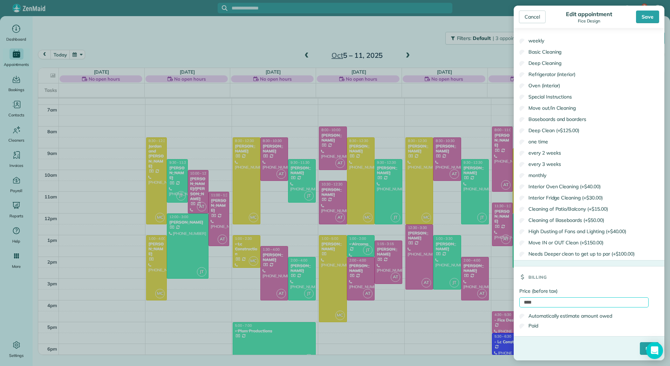
click at [521, 301] on input "****" at bounding box center [583, 302] width 129 height 10
type input "*****"
click at [541, 324] on div "Paid" at bounding box center [583, 326] width 129 height 10
click at [535, 324] on label "Paid" at bounding box center [528, 325] width 19 height 7
click at [640, 349] on input "****" at bounding box center [649, 348] width 19 height 13
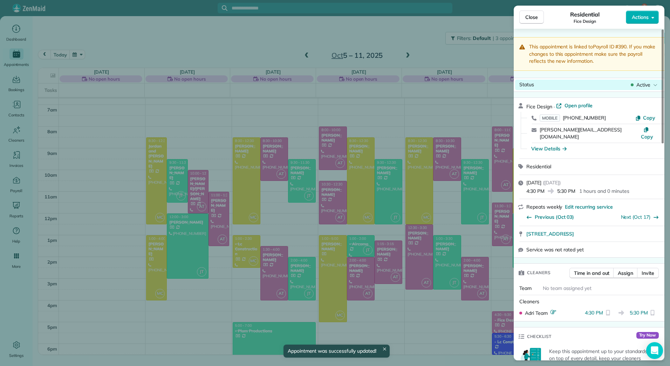
click at [640, 85] on span "Active" at bounding box center [643, 84] width 14 height 7
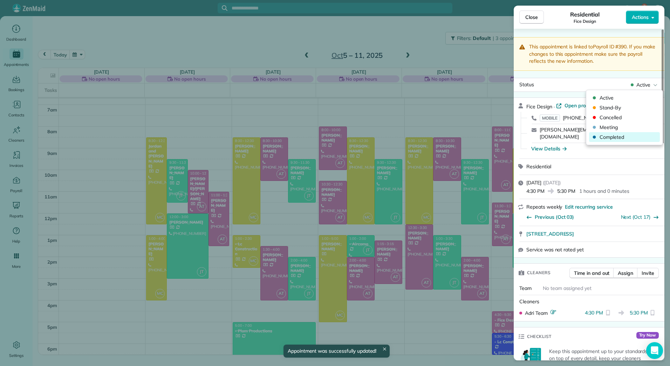
click at [609, 136] on span "Completed" at bounding box center [628, 136] width 59 height 7
click at [526, 18] on span "Close" at bounding box center [531, 17] width 13 height 7
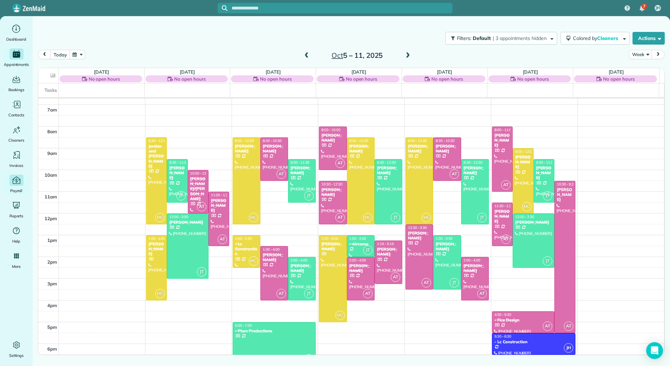
click at [18, 178] on icon "Main" at bounding box center [17, 179] width 8 height 7
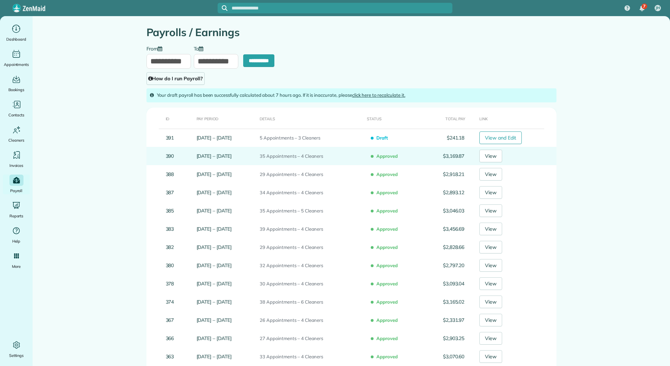
type input "**********"
click at [502, 156] on link "View" at bounding box center [490, 156] width 23 height 13
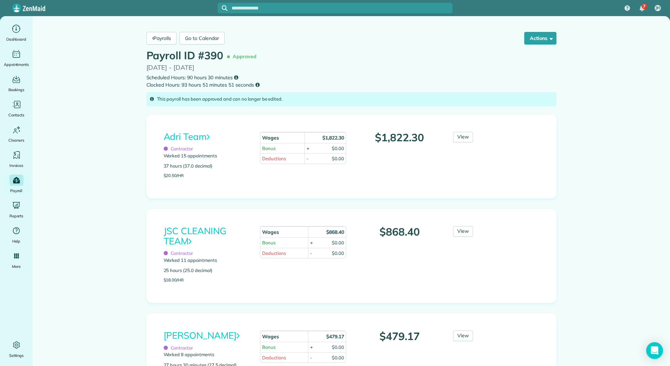
click at [181, 135] on link "Adri Team" at bounding box center [187, 137] width 47 height 12
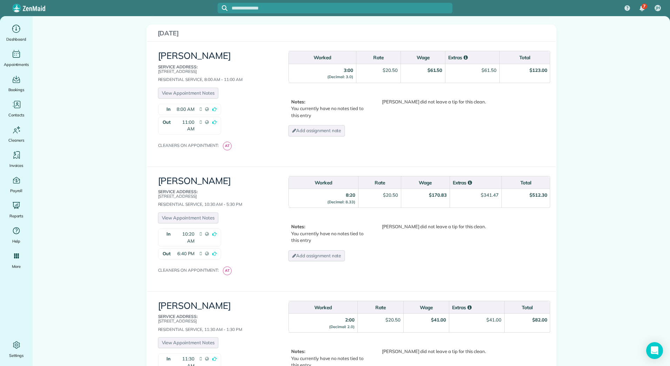
scroll to position [1576, 0]
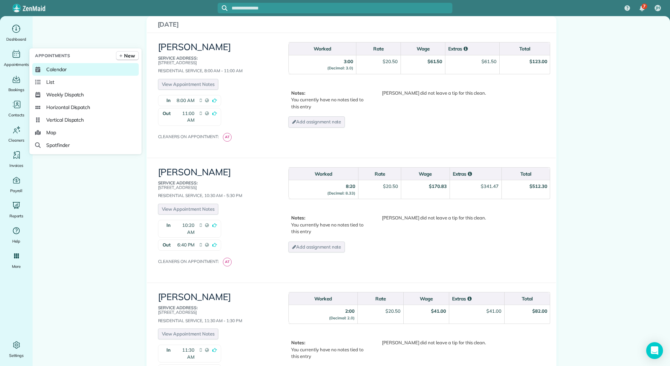
click at [55, 68] on span "Calendar" at bounding box center [56, 69] width 20 height 7
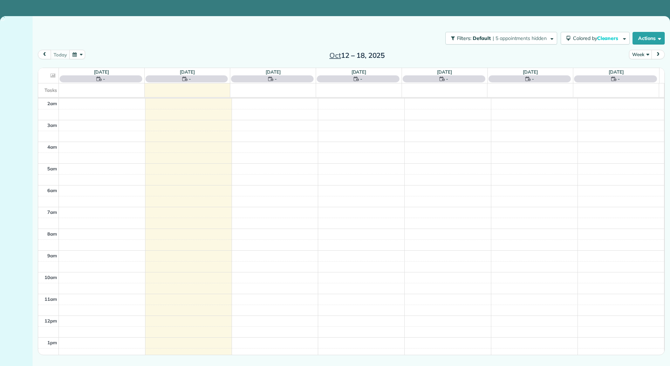
scroll to position [102, 0]
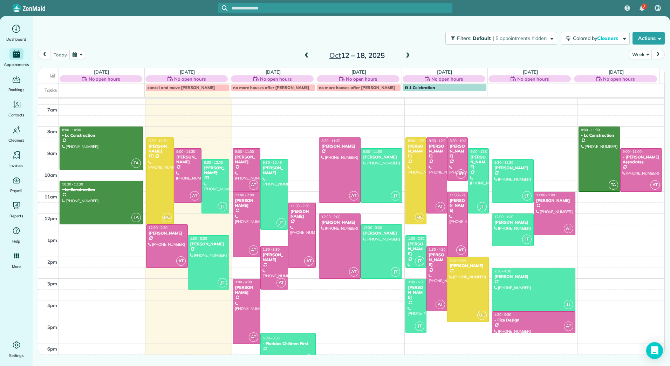
click at [308, 55] on span at bounding box center [307, 56] width 8 height 6
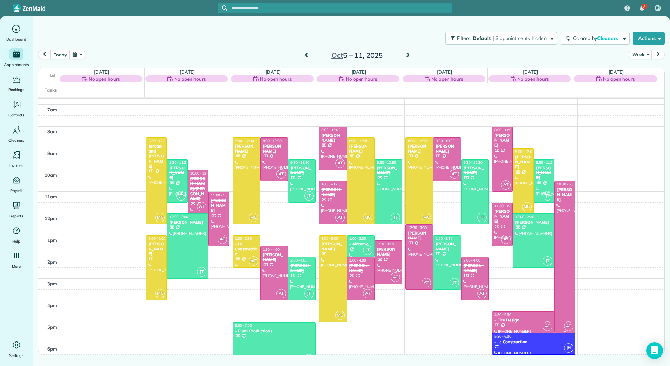
click at [562, 207] on div at bounding box center [565, 256] width 20 height 151
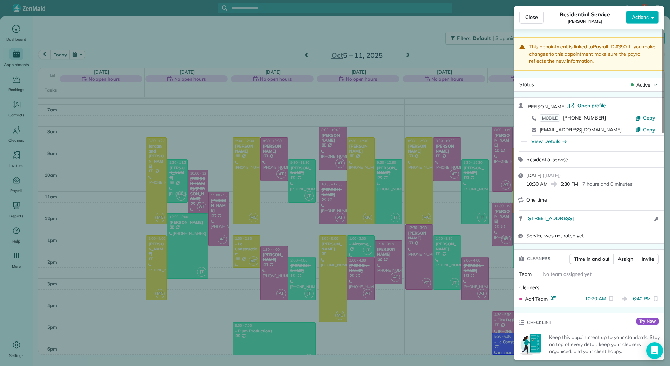
click at [653, 16] on icon "button" at bounding box center [652, 17] width 3 height 5
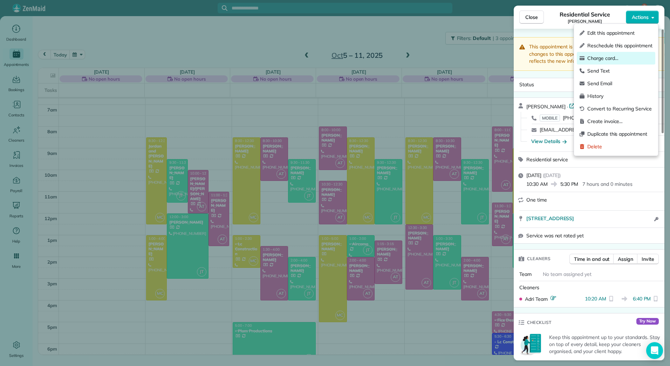
click at [604, 58] on span "Charge card…" at bounding box center [619, 58] width 65 height 7
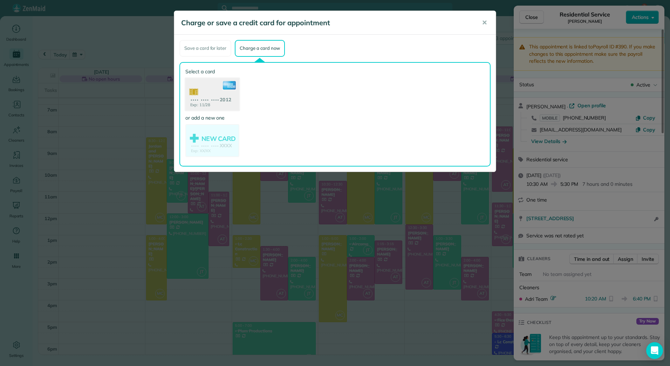
click at [216, 102] on use at bounding box center [212, 95] width 54 height 34
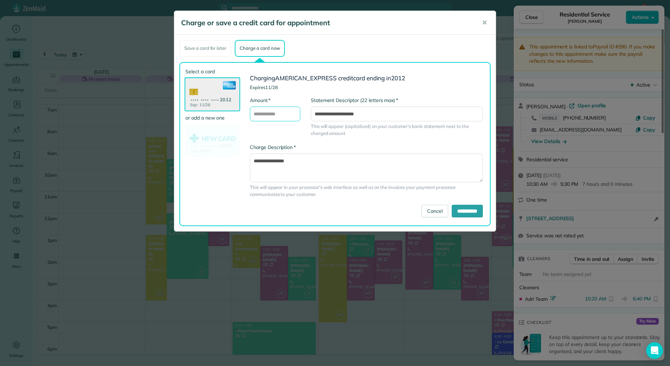
click at [263, 115] on input "* Amount" at bounding box center [275, 113] width 50 height 15
type input "******"
click at [307, 162] on textarea "**********" at bounding box center [366, 167] width 233 height 29
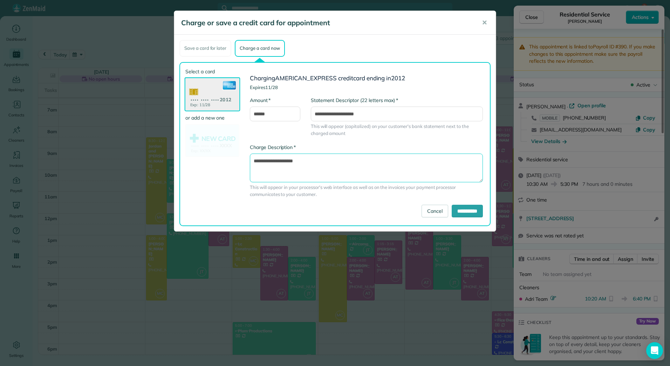
type textarea "**********"
click at [325, 115] on input "**********" at bounding box center [397, 113] width 172 height 15
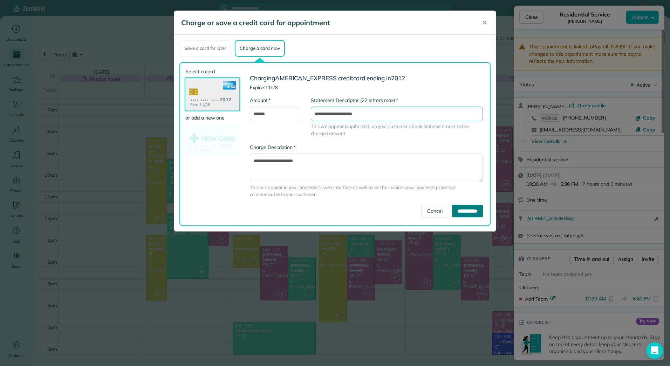
type input "**********"
click at [457, 213] on input "**********" at bounding box center [467, 211] width 31 height 13
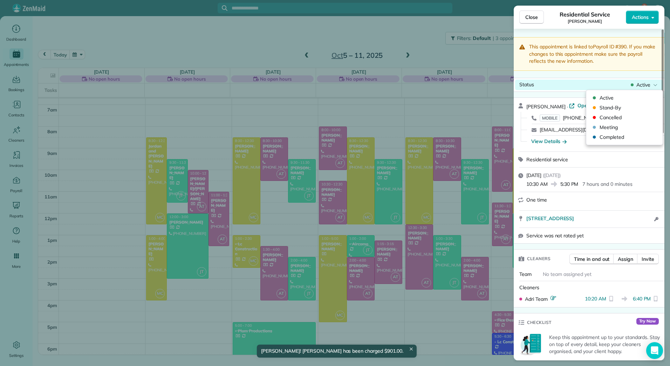
click at [643, 86] on span "Active" at bounding box center [643, 84] width 14 height 7
click at [609, 137] on span "Completed" at bounding box center [628, 136] width 59 height 7
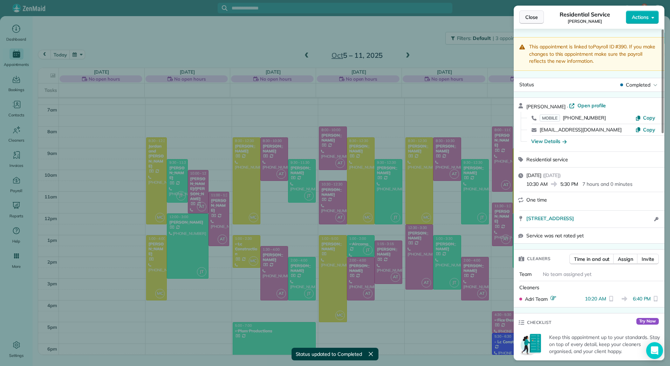
click at [528, 14] on span "Close" at bounding box center [531, 17] width 13 height 7
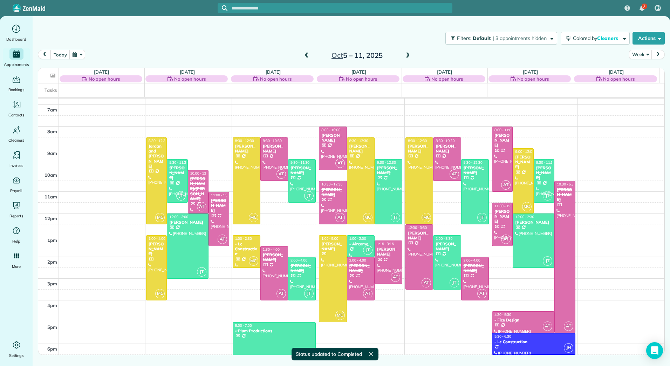
click at [408, 56] on span at bounding box center [408, 56] width 8 height 6
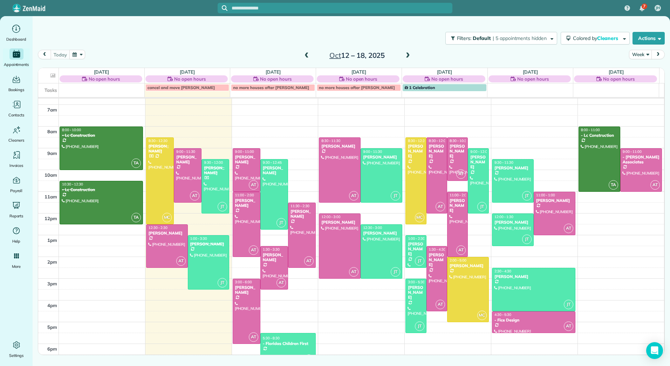
click at [408, 56] on span at bounding box center [408, 56] width 8 height 6
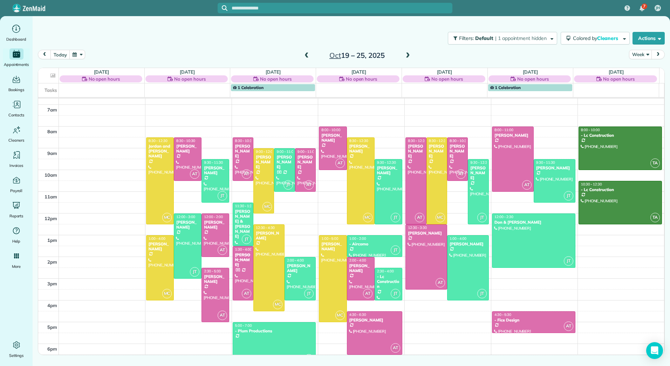
click at [310, 56] on div "[DATE] – [DATE]" at bounding box center [357, 55] width 112 height 11
click at [303, 55] on span at bounding box center [307, 56] width 8 height 6
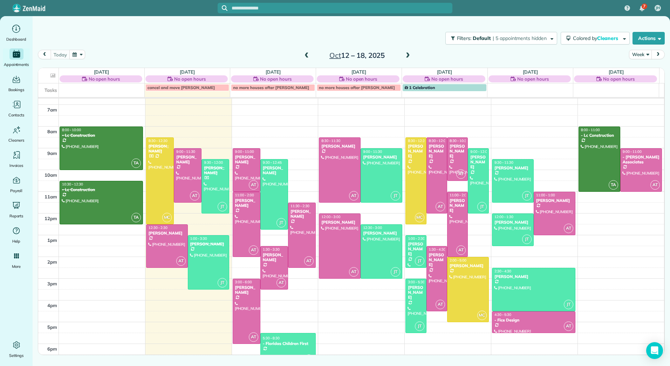
click at [325, 89] on span "no more houses after [PERSON_NAME]" at bounding box center [357, 87] width 76 height 5
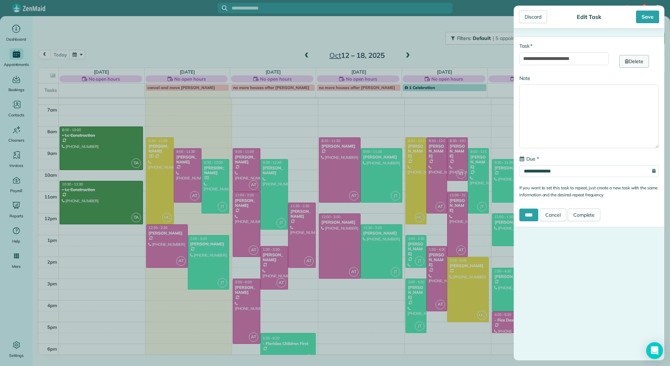
click at [632, 62] on link "Delete" at bounding box center [634, 61] width 30 height 13
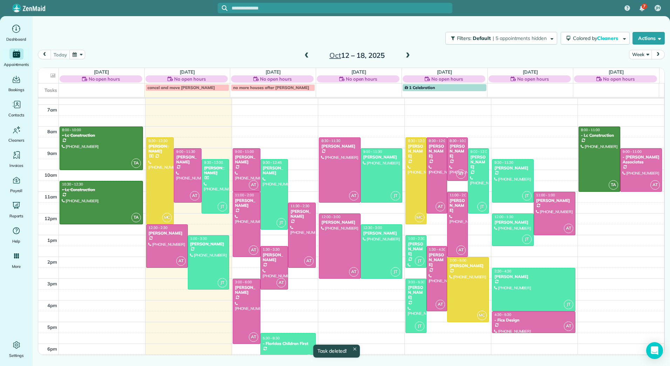
click at [305, 55] on span at bounding box center [307, 56] width 8 height 6
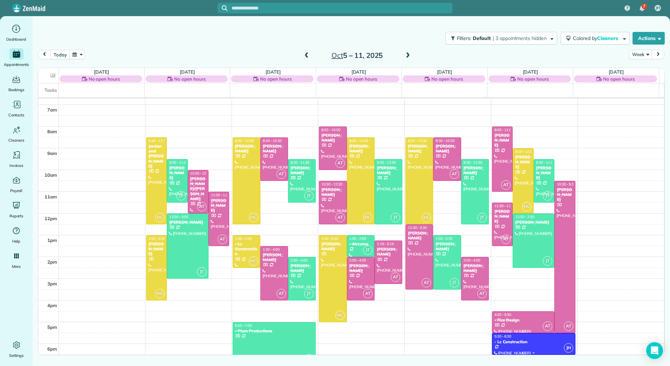
click at [512, 343] on div "- Lc Construction" at bounding box center [533, 341] width 79 height 5
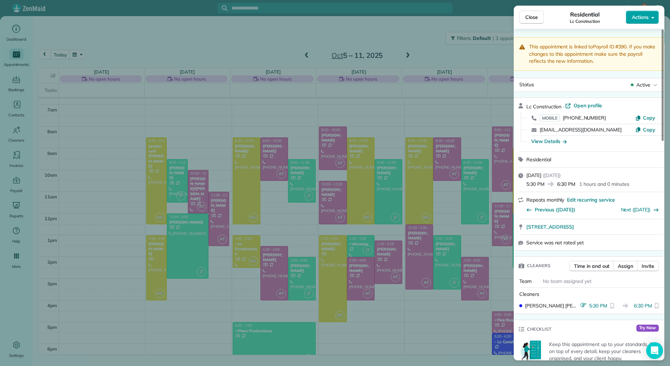
click at [651, 18] on button "Actions" at bounding box center [642, 17] width 33 height 13
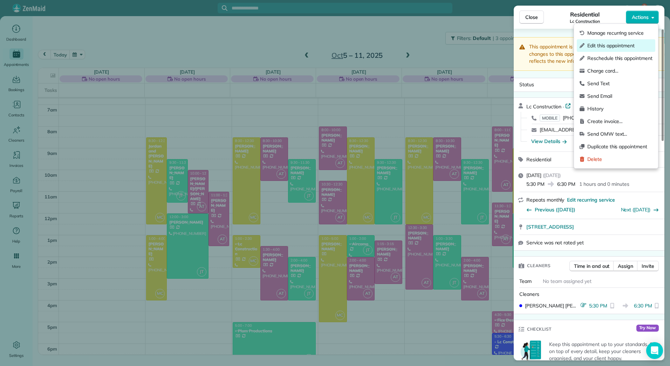
click at [610, 47] on span "Edit this appointment" at bounding box center [619, 45] width 65 height 7
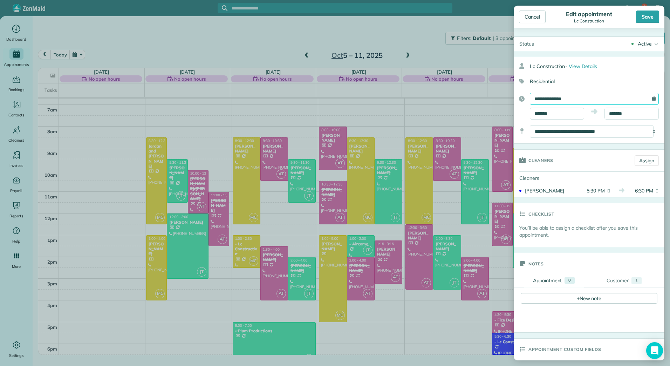
click at [558, 99] on input "**********" at bounding box center [594, 99] width 129 height 12
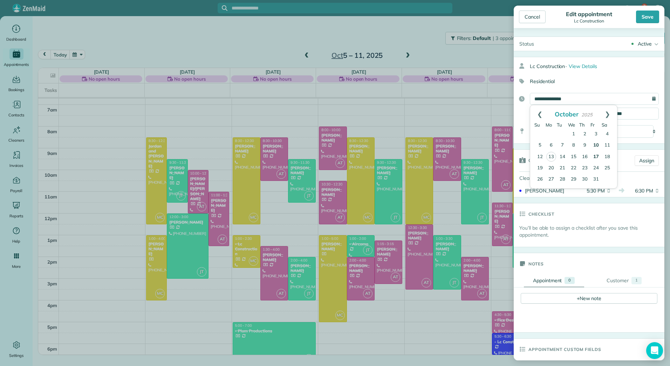
click at [593, 156] on link "17" at bounding box center [595, 156] width 11 height 11
type input "**********"
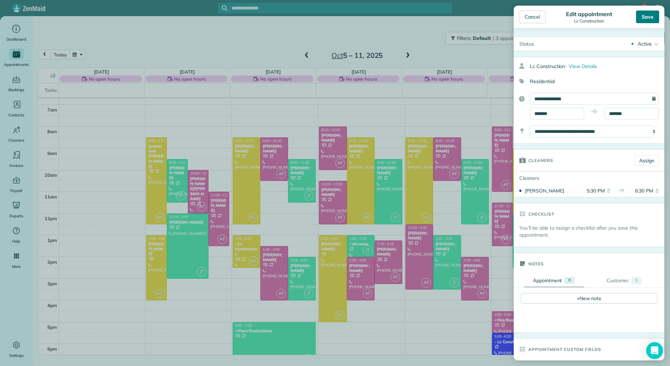
click at [648, 18] on div "Save" at bounding box center [647, 17] width 23 height 13
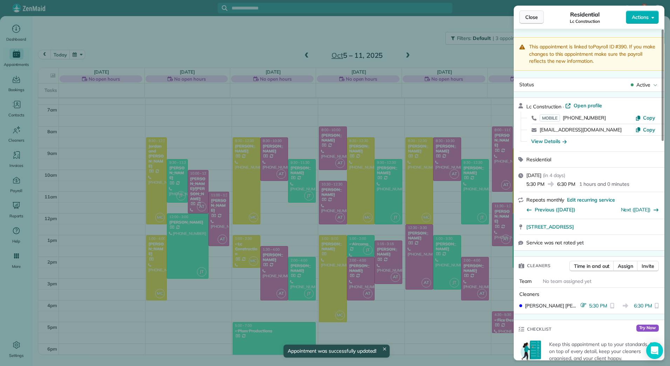
click at [531, 16] on span "Close" at bounding box center [531, 17] width 13 height 7
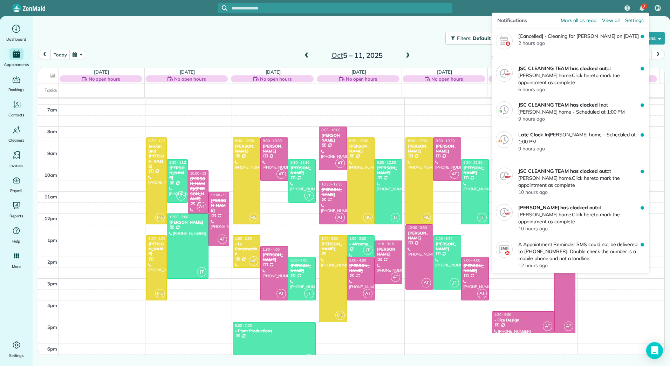
click at [641, 10] on img "7 unread notifications" at bounding box center [641, 9] width 5 height 6
click at [642, 7] on div "7" at bounding box center [644, 7] width 6 height 6
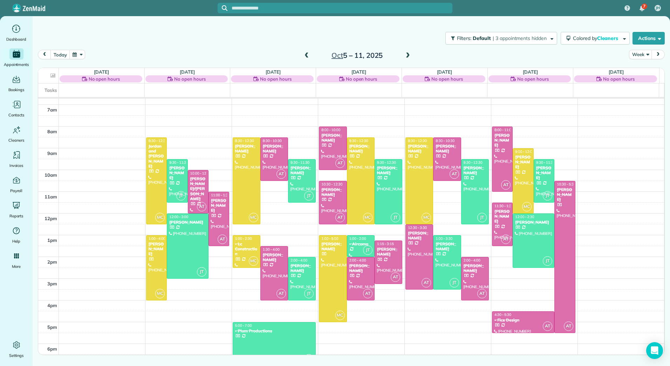
scroll to position [103, 0]
click at [522, 173] on div at bounding box center [523, 180] width 20 height 64
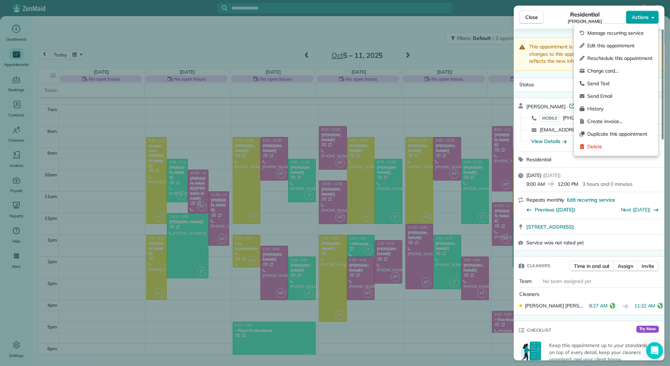
click at [651, 16] on icon "button" at bounding box center [652, 17] width 3 height 5
click at [628, 40] on div "Edit this appointment" at bounding box center [616, 45] width 78 height 13
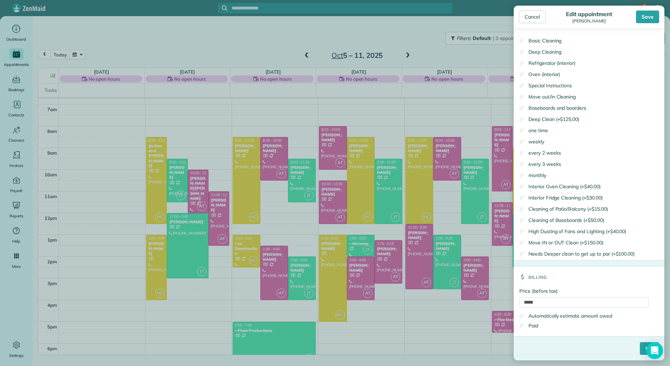
scroll to position [376, 0]
click at [657, 18] on div "Save" at bounding box center [647, 17] width 23 height 13
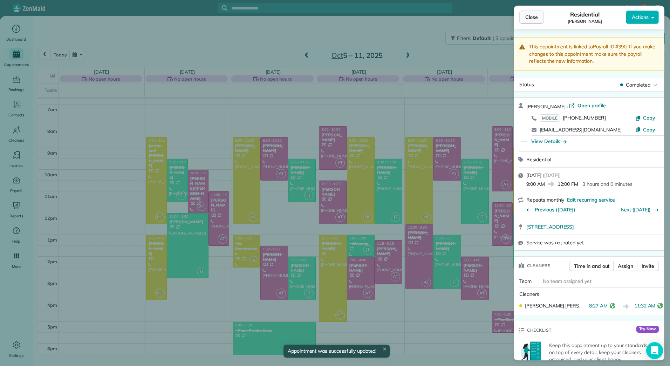
scroll to position [103, 0]
click at [526, 17] on span "Close" at bounding box center [531, 17] width 13 height 7
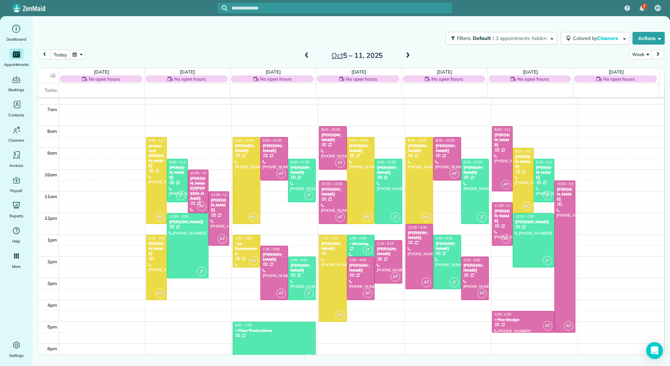
click at [242, 345] on div at bounding box center [274, 343] width 83 height 43
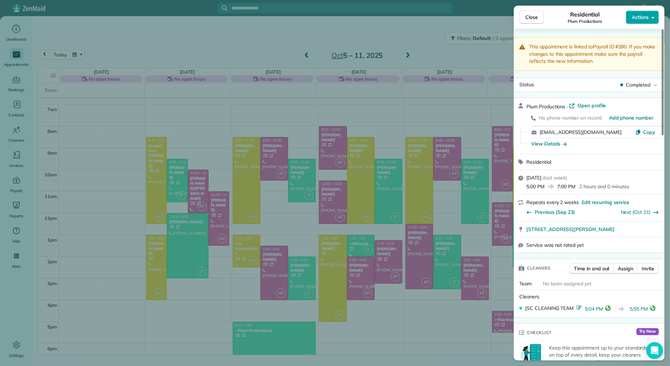
click at [655, 17] on button "Actions" at bounding box center [642, 17] width 33 height 13
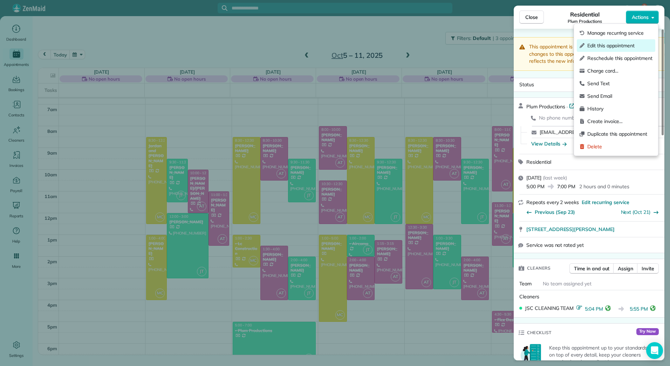
click at [618, 48] on span "Edit this appointment" at bounding box center [619, 45] width 65 height 7
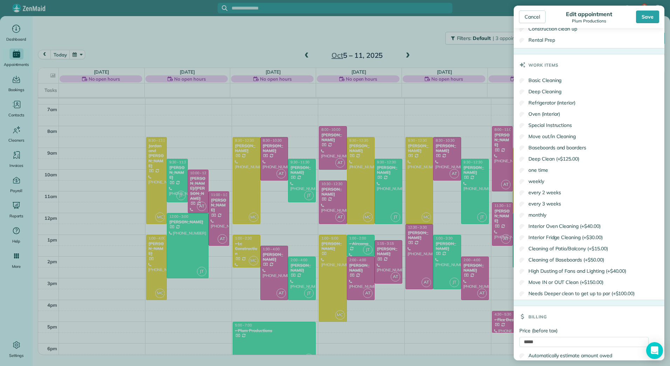
scroll to position [430, 0]
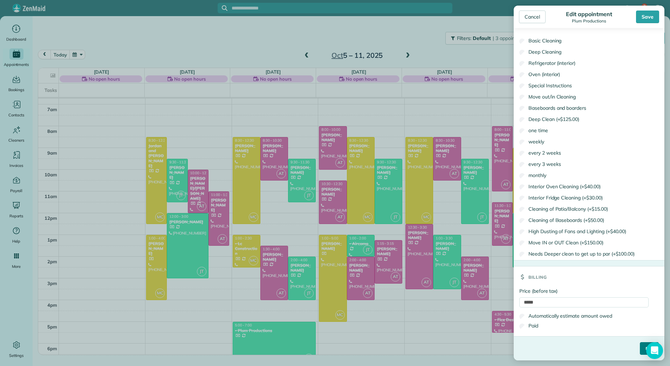
click at [640, 349] on input "****" at bounding box center [649, 348] width 19 height 13
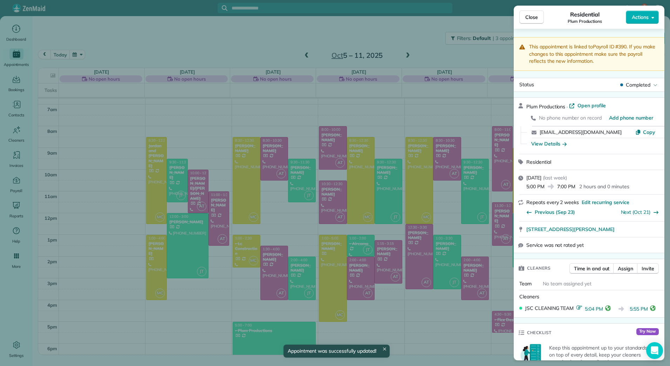
scroll to position [103, 0]
click at [530, 13] on button "Close" at bounding box center [531, 17] width 25 height 13
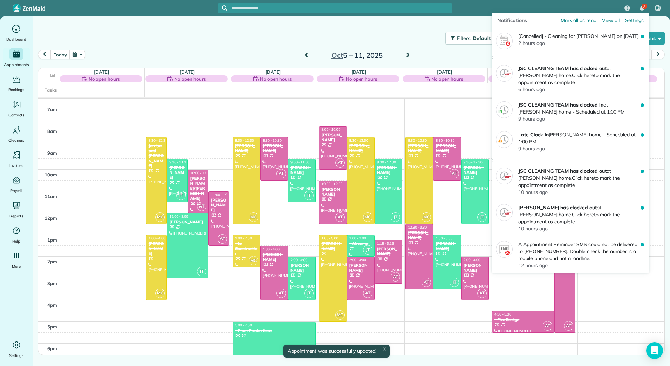
click at [646, 7] on div "7" at bounding box center [644, 7] width 6 height 6
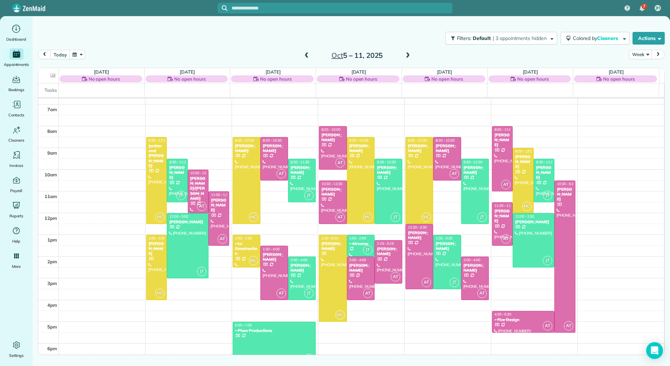
click at [306, 52] on span at bounding box center [307, 55] width 8 height 11
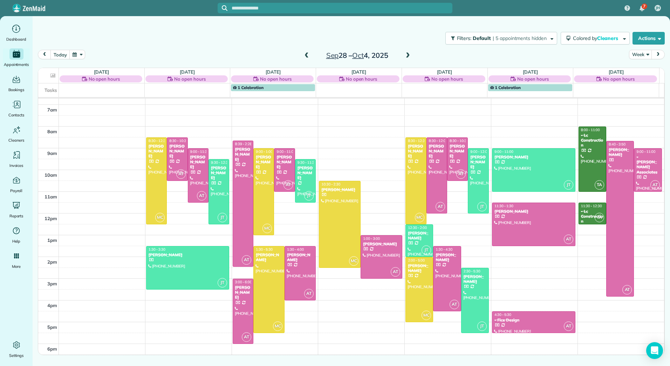
click at [404, 57] on span at bounding box center [408, 56] width 8 height 6
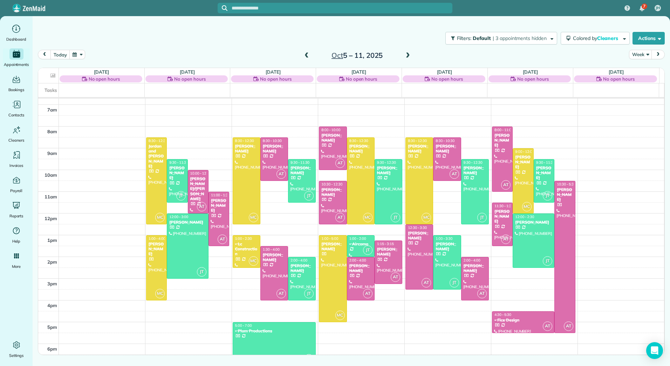
click at [408, 55] on span at bounding box center [408, 56] width 8 height 6
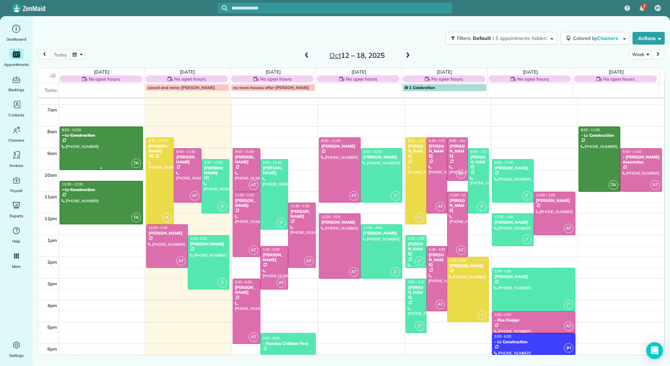
click at [91, 147] on div at bounding box center [101, 148] width 83 height 43
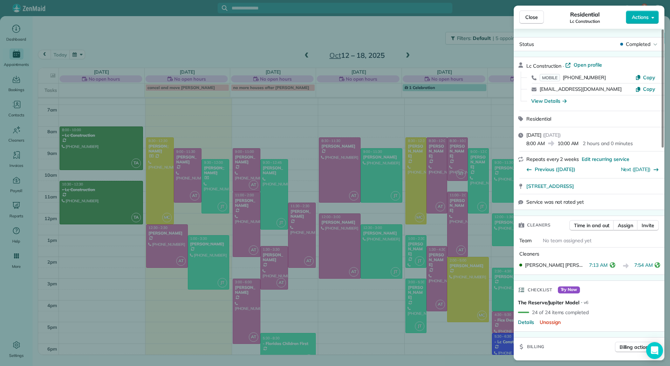
click at [84, 213] on div "Close Residential Lc Construction Actions Status Completed Lc Construction · Op…" at bounding box center [335, 183] width 670 height 366
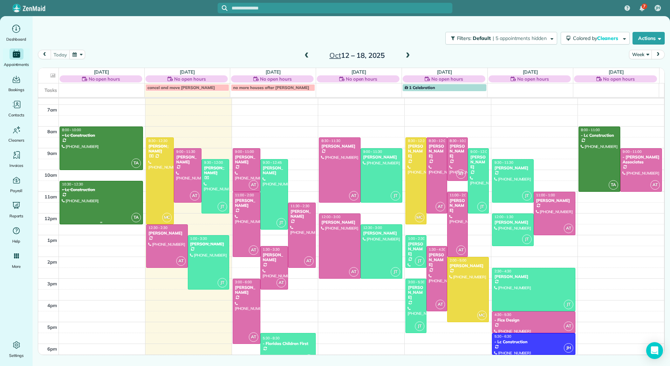
click at [84, 213] on div at bounding box center [101, 202] width 83 height 43
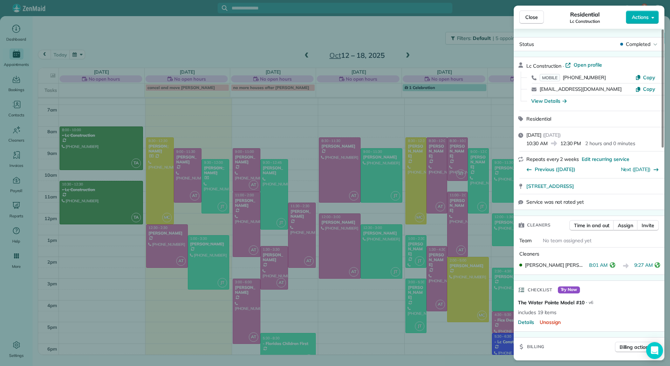
click at [92, 155] on div "Close Residential Lc Construction Actions Status Completed Lc Construction · Op…" at bounding box center [335, 183] width 670 height 366
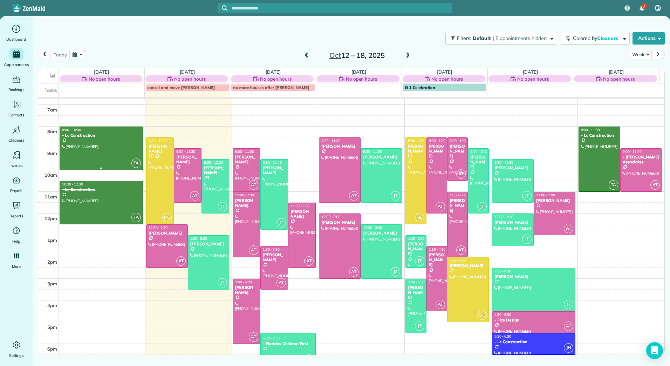
click at [92, 155] on div at bounding box center [101, 148] width 83 height 43
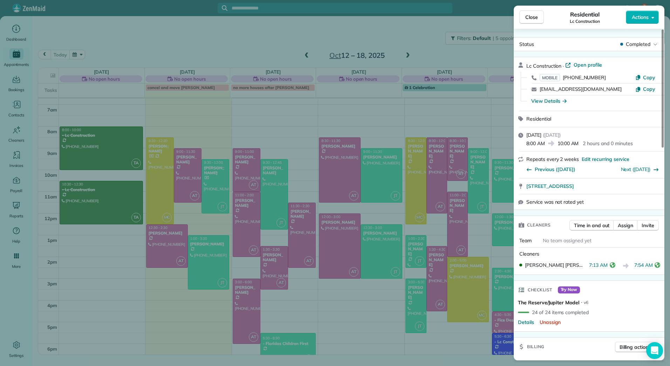
click at [90, 190] on div "Close Residential Lc Construction Actions Status Completed Lc Construction · Op…" at bounding box center [335, 183] width 670 height 366
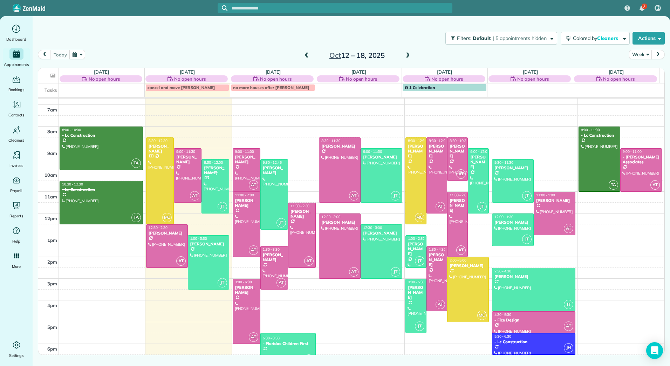
click at [90, 190] on div "- Lc Construction" at bounding box center [101, 189] width 79 height 5
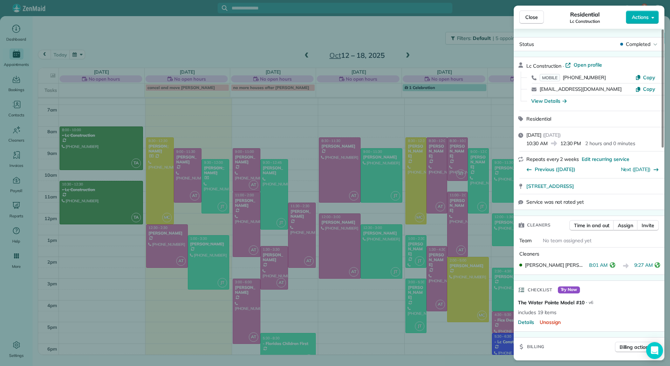
click at [85, 163] on div "Close Residential Lc Construction Actions Status Completed Lc Construction · Op…" at bounding box center [335, 183] width 670 height 366
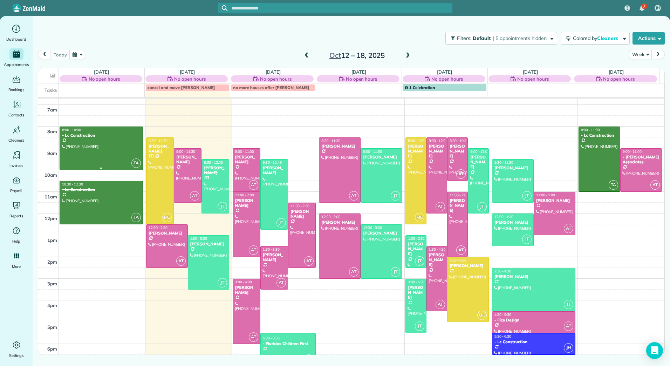
click at [85, 163] on div at bounding box center [101, 148] width 83 height 43
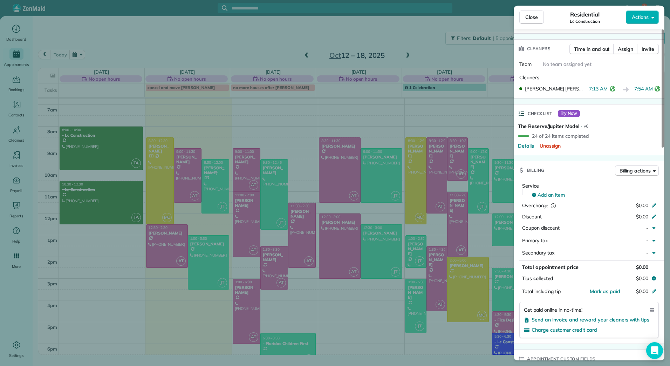
scroll to position [105, 0]
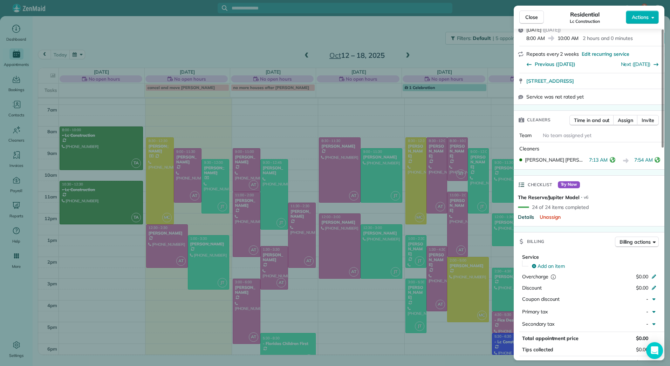
click at [523, 217] on span "Details" at bounding box center [526, 216] width 16 height 7
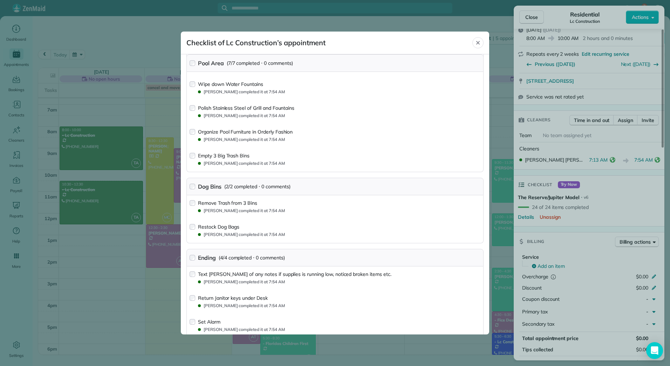
scroll to position [453, 0]
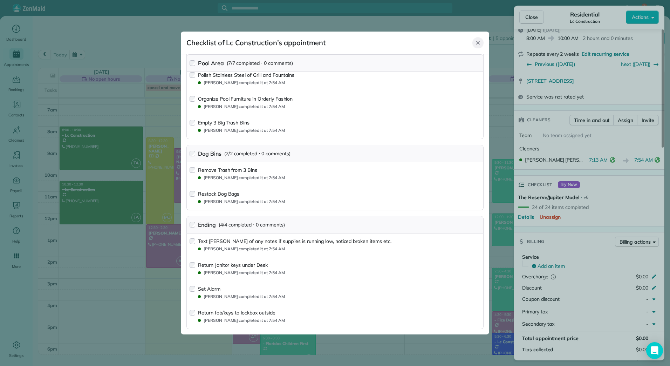
click at [476, 44] on icon "Close" at bounding box center [478, 43] width 4 height 4
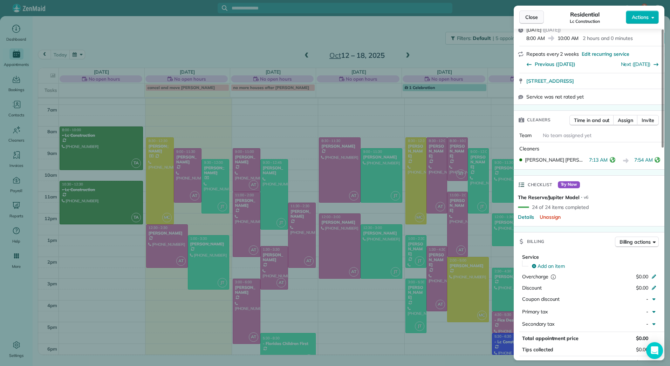
click at [530, 17] on span "Close" at bounding box center [531, 17] width 13 height 7
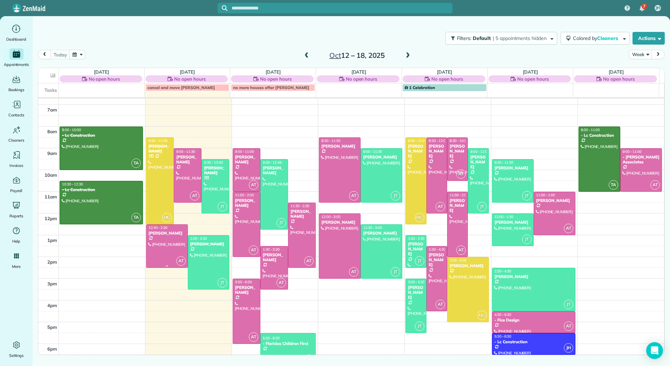
click at [171, 242] on div at bounding box center [166, 246] width 41 height 43
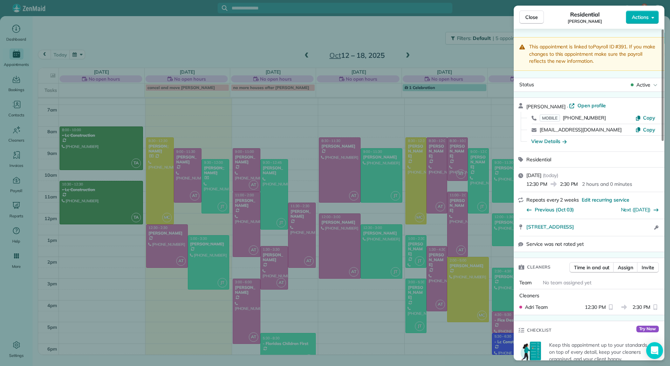
click at [652, 18] on icon "button" at bounding box center [652, 18] width 3 height 2
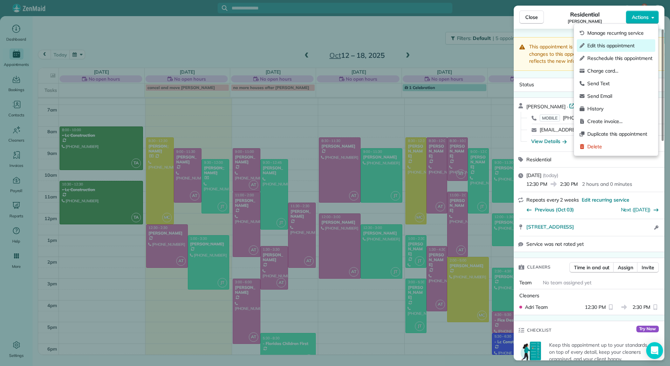
click at [615, 43] on span "Edit this appointment" at bounding box center [619, 45] width 65 height 7
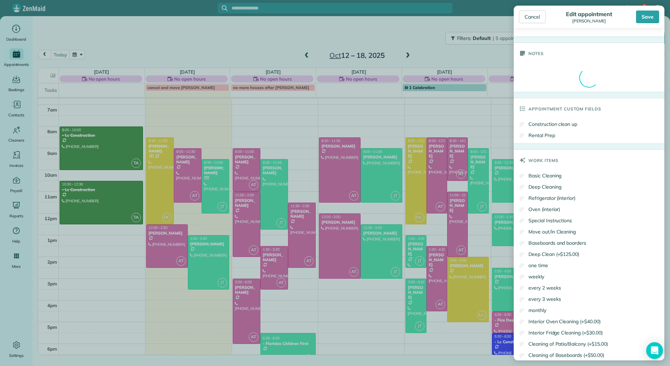
scroll to position [346, 0]
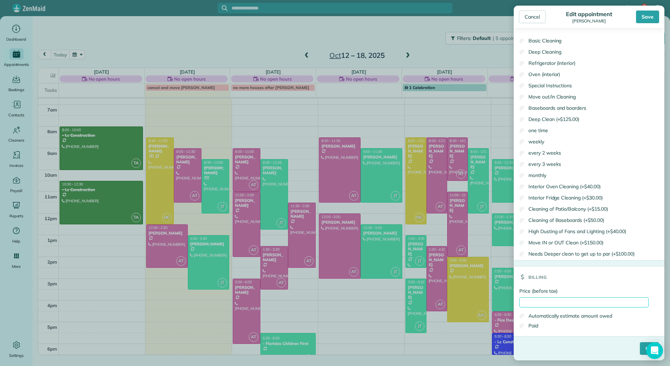
click at [540, 303] on input "Price (before tax)" at bounding box center [583, 302] width 129 height 10
type input "******"
click at [530, 326] on label "Paid" at bounding box center [528, 325] width 19 height 7
click at [640, 345] on input "****" at bounding box center [649, 348] width 19 height 13
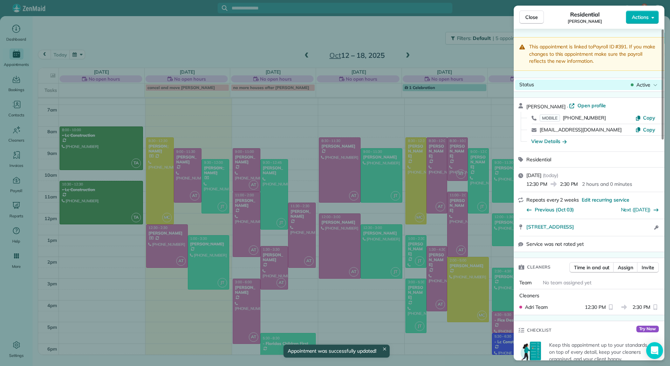
click at [641, 83] on span "Active" at bounding box center [643, 84] width 14 height 7
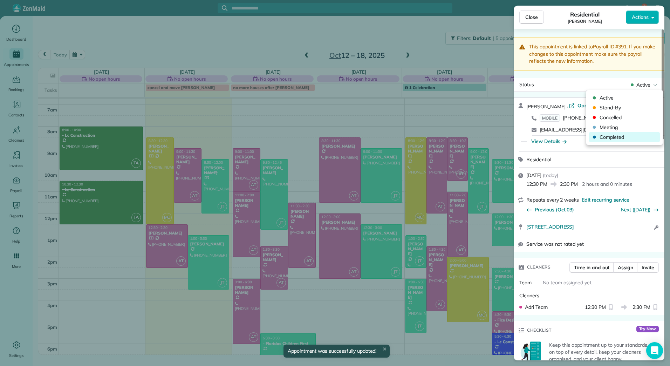
click at [624, 136] on span "Completed" at bounding box center [628, 136] width 59 height 7
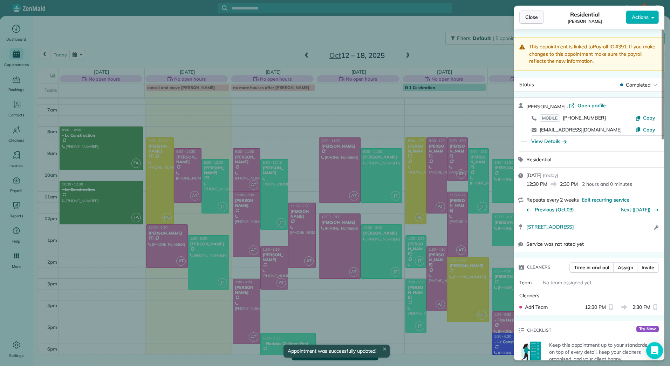
click at [536, 16] on span "Close" at bounding box center [531, 17] width 13 height 7
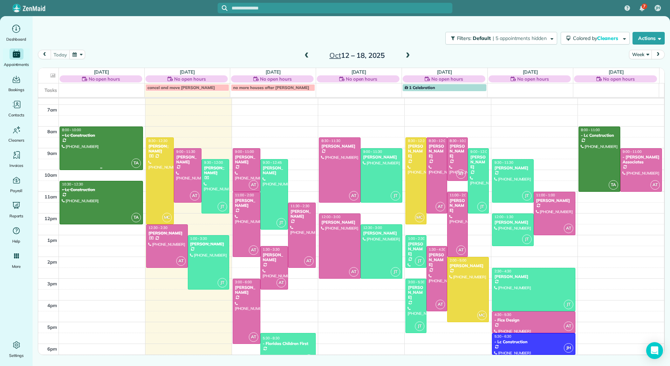
click at [111, 144] on div at bounding box center [101, 148] width 83 height 43
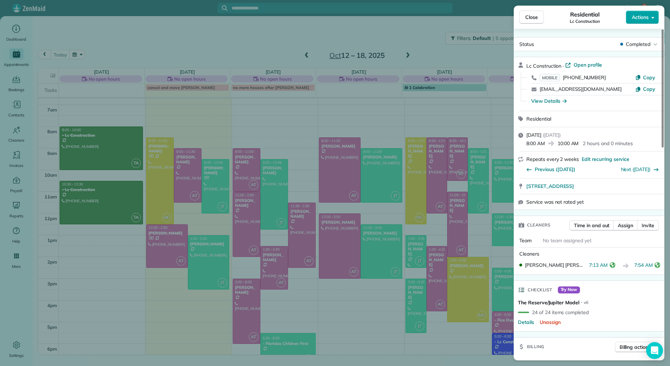
click at [654, 14] on button "Actions" at bounding box center [642, 17] width 33 height 13
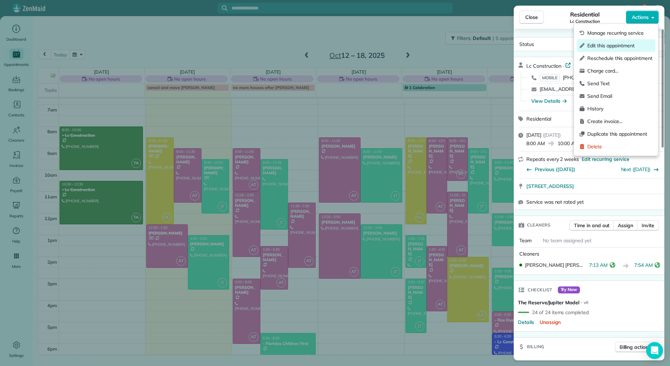
click at [600, 46] on span "Edit this appointment" at bounding box center [619, 45] width 65 height 7
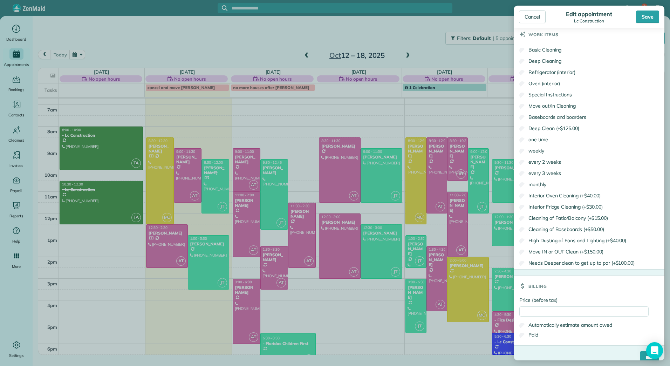
scroll to position [326, 0]
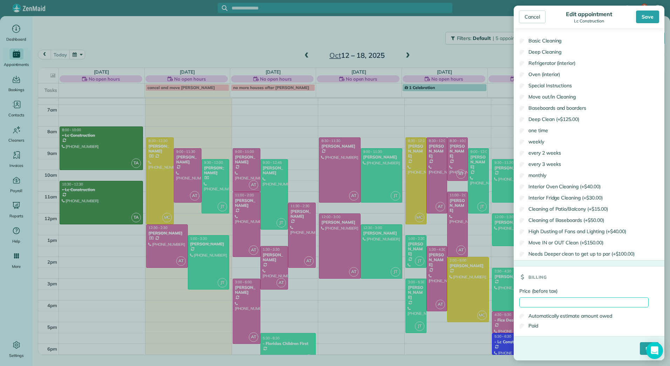
click at [535, 300] on input "Price (before tax)" at bounding box center [583, 302] width 129 height 10
type input "******"
click at [526, 329] on div "Paid" at bounding box center [583, 326] width 129 height 10
click at [536, 326] on label "Paid" at bounding box center [528, 325] width 19 height 7
click at [642, 350] on input "****" at bounding box center [649, 348] width 19 height 13
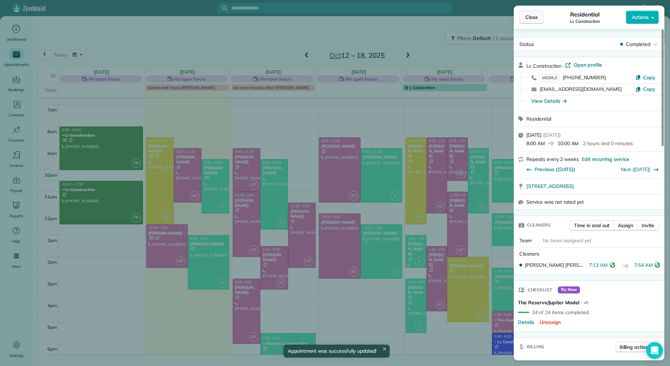
click at [529, 21] on button "Close" at bounding box center [531, 17] width 25 height 13
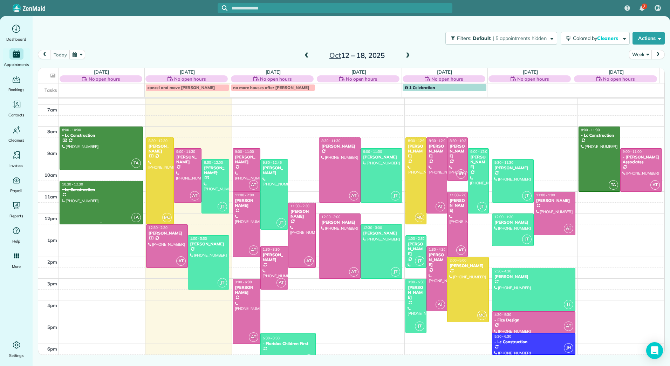
click at [101, 194] on div at bounding box center [101, 202] width 83 height 43
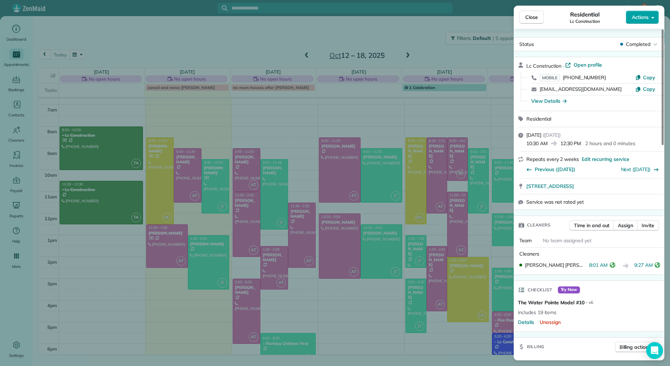
click at [654, 21] on button "Actions" at bounding box center [642, 17] width 33 height 13
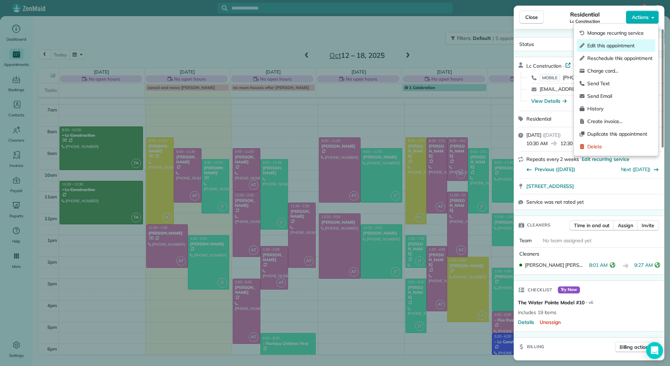
click at [627, 46] on span "Edit this appointment" at bounding box center [619, 45] width 65 height 7
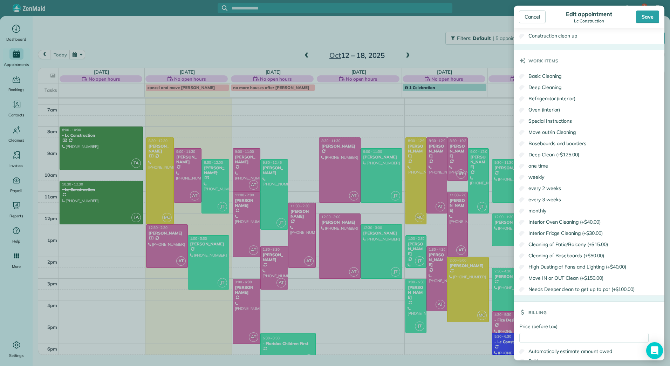
scroll to position [296, 0]
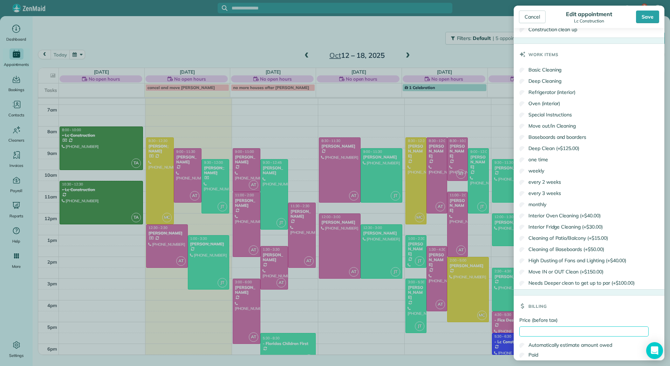
click at [539, 328] on input "Price (before tax)" at bounding box center [583, 331] width 129 height 10
type input "******"
click at [531, 355] on label "Paid" at bounding box center [528, 354] width 19 height 7
click at [647, 16] on div "Save" at bounding box center [647, 17] width 23 height 13
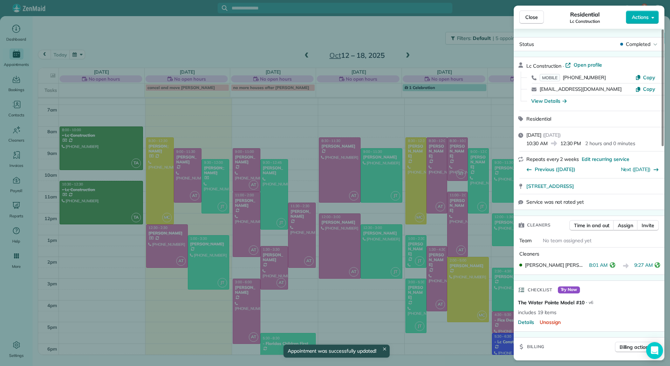
click at [538, 15] on button "Close" at bounding box center [531, 17] width 25 height 13
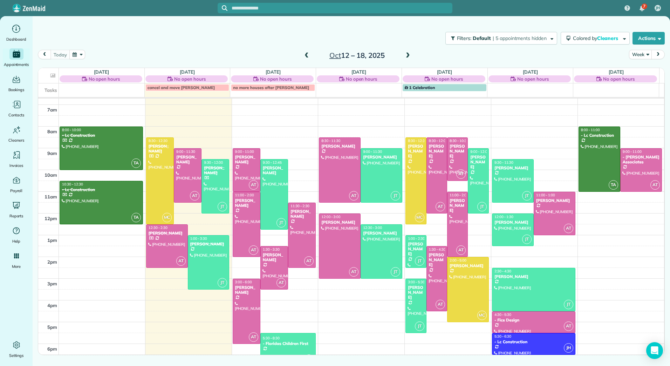
scroll to position [103, 0]
